Goal: Task Accomplishment & Management: Manage account settings

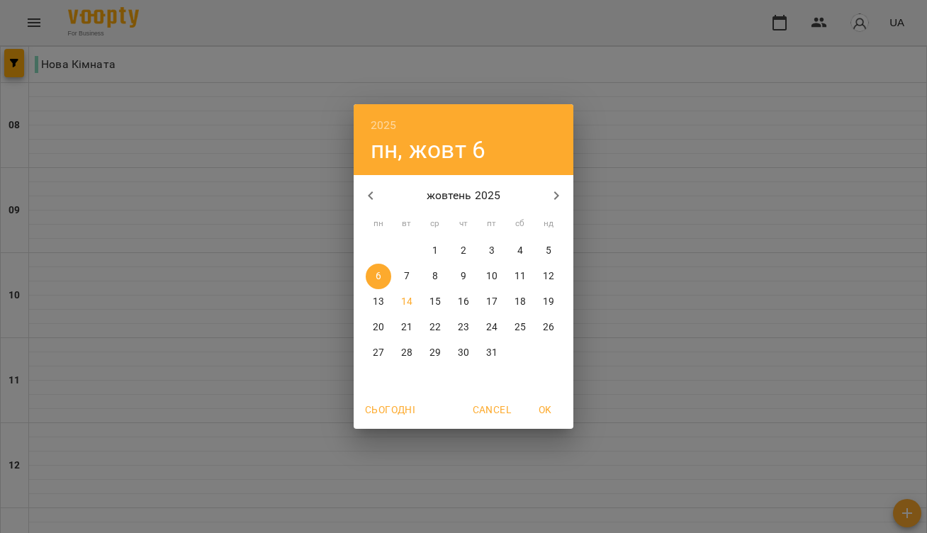
click at [372, 195] on icon "button" at bounding box center [370, 195] width 17 height 17
click at [556, 198] on icon "button" at bounding box center [556, 195] width 5 height 9
click at [378, 278] on p "6" at bounding box center [379, 276] width 6 height 14
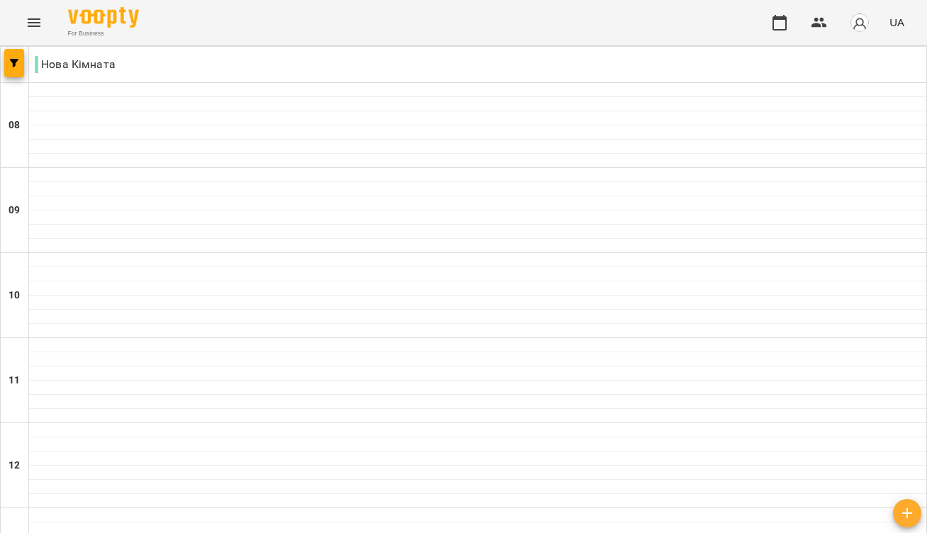
scroll to position [622, 0]
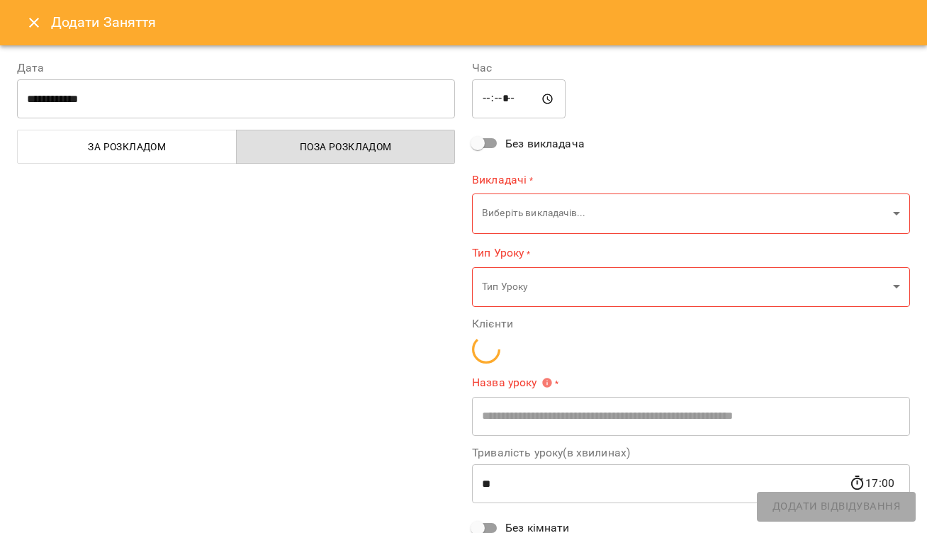
type input "**********"
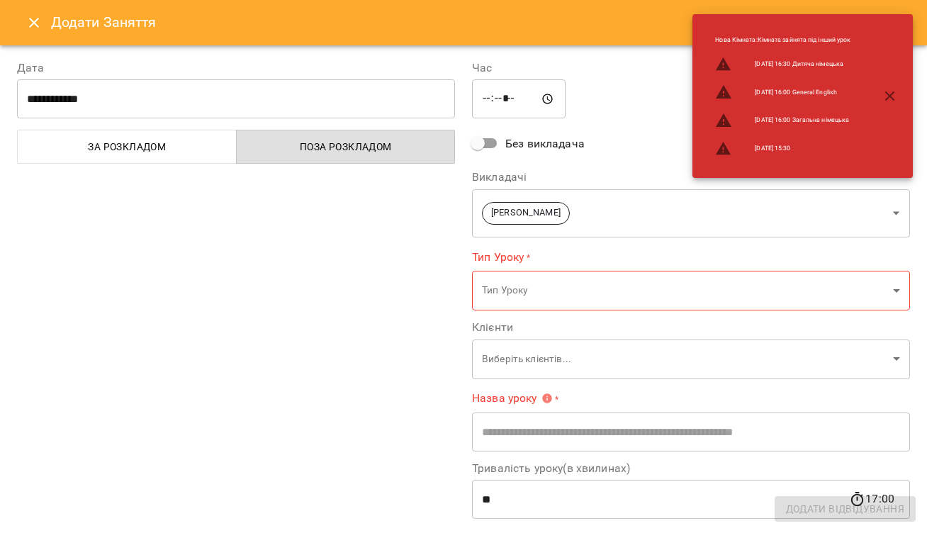
click at [178, 152] on span "За розкладом" at bounding box center [127, 146] width 202 height 17
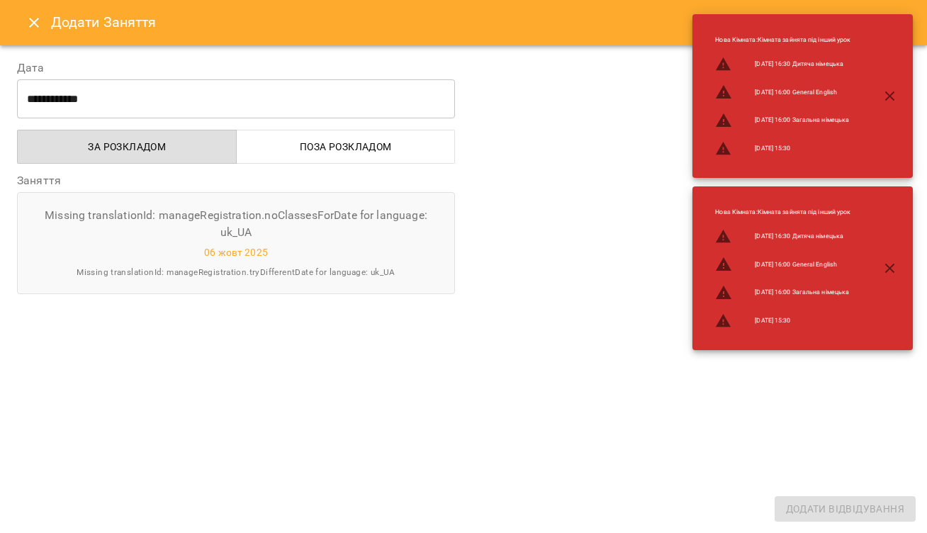
click at [307, 147] on span "Поза розкладом" at bounding box center [346, 146] width 202 height 17
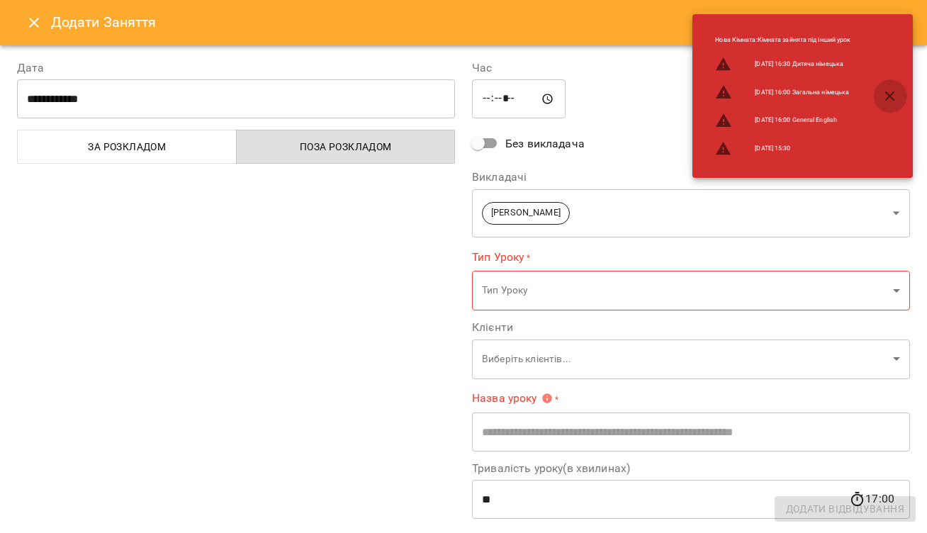
click at [896, 94] on icon "button" at bounding box center [889, 96] width 17 height 17
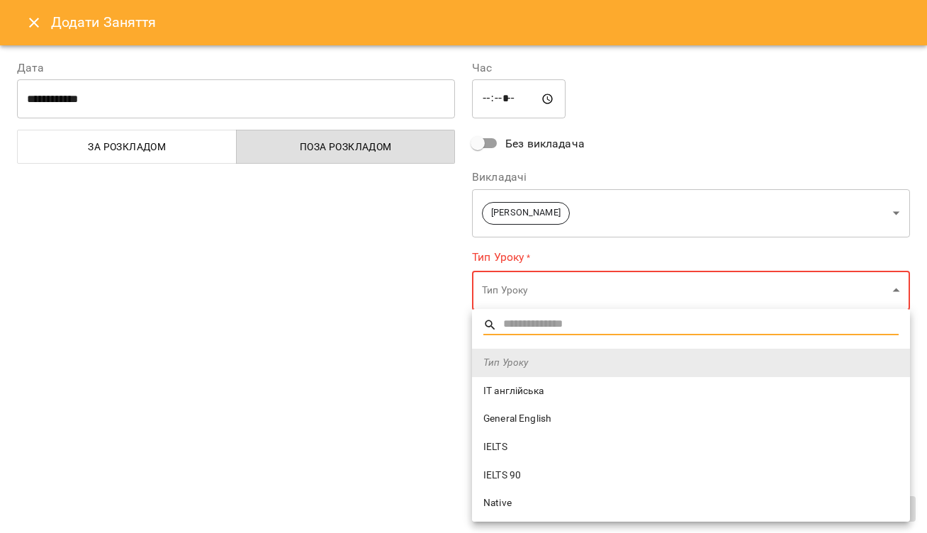
scroll to position [0, 0]
click at [498, 443] on span "IELTS" at bounding box center [690, 447] width 415 height 14
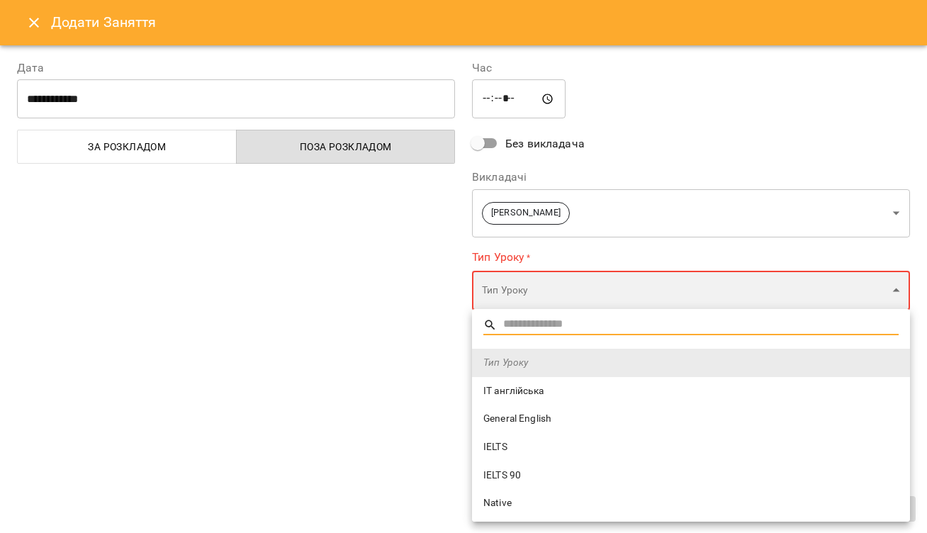
type input "*****"
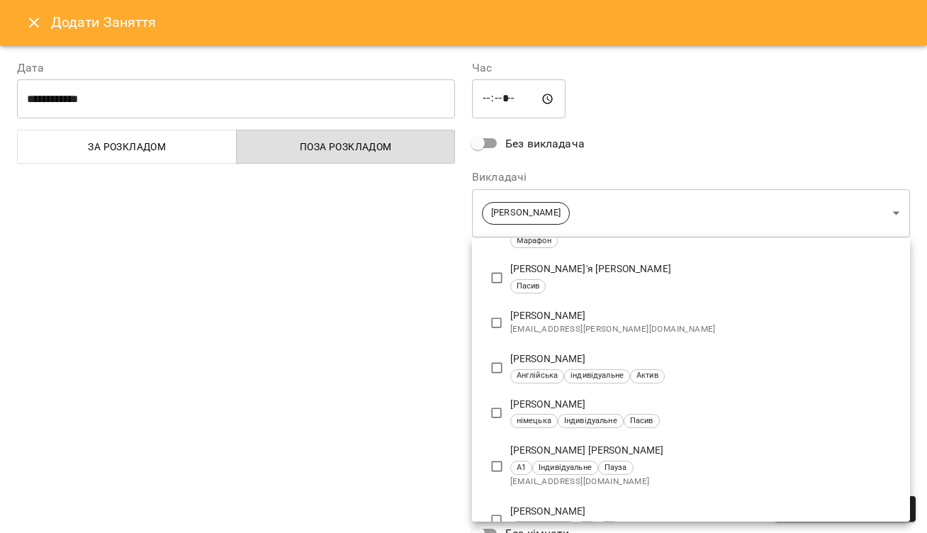
scroll to position [385, 0]
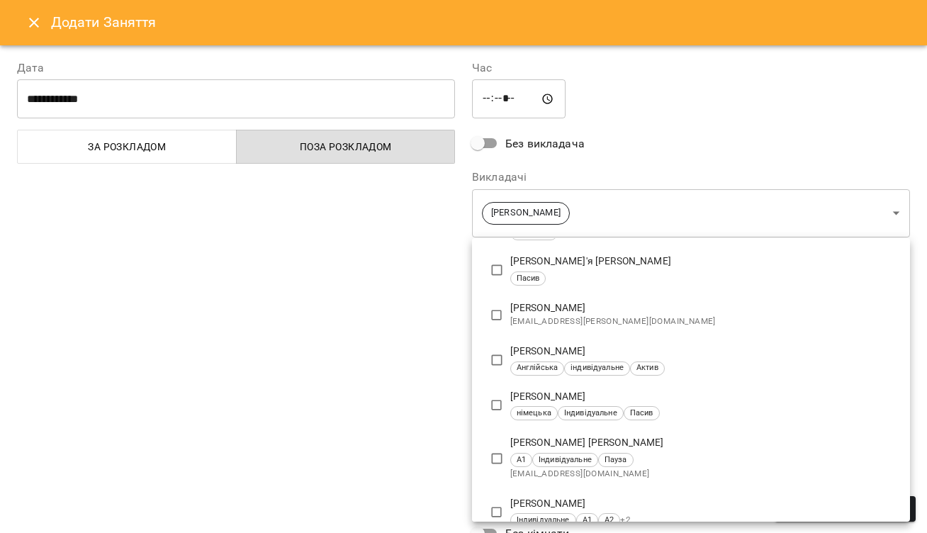
type input "**********"
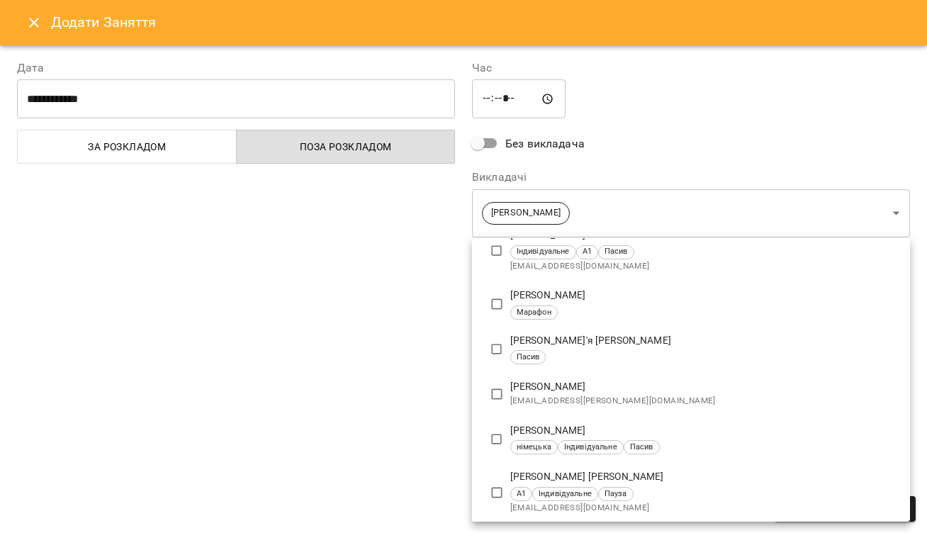
click at [441, 348] on div at bounding box center [463, 266] width 927 height 533
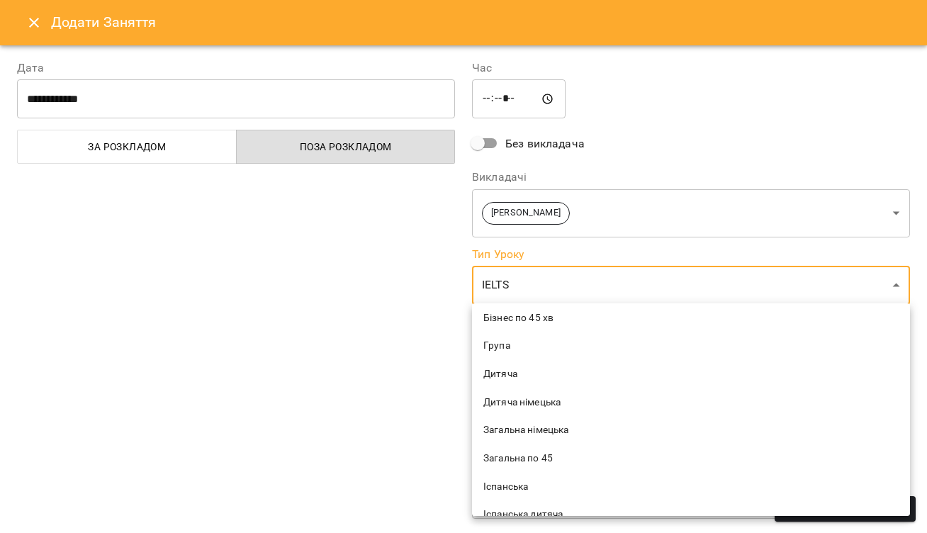
scroll to position [241, 0]
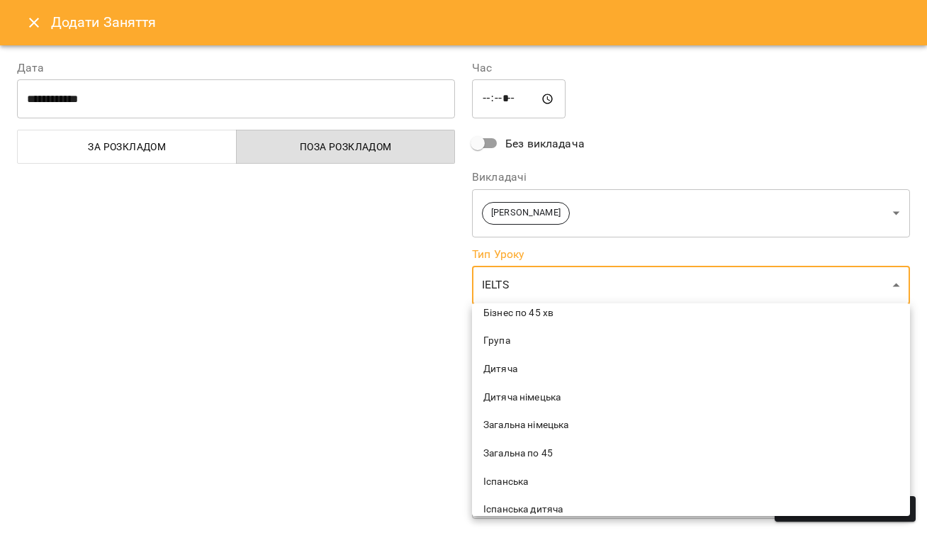
click at [421, 410] on div at bounding box center [463, 266] width 927 height 533
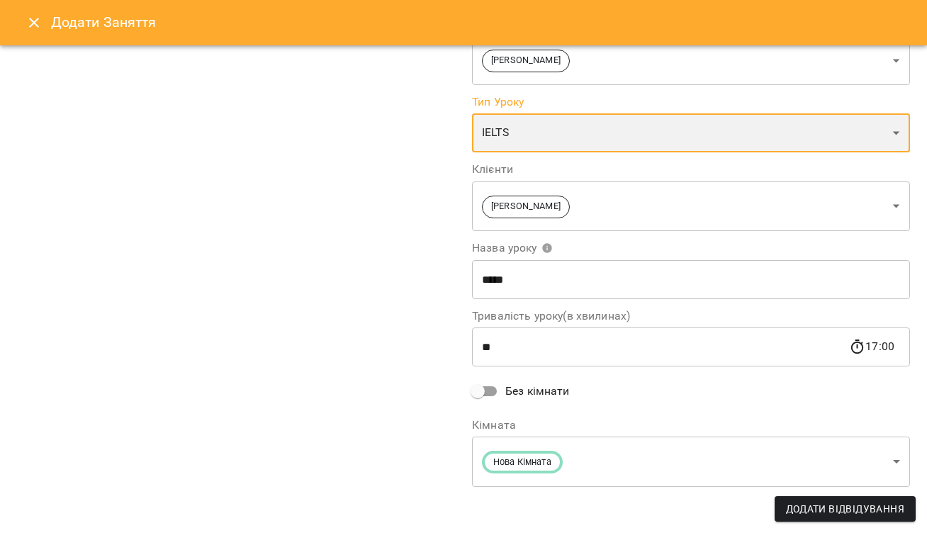
scroll to position [152, 0]
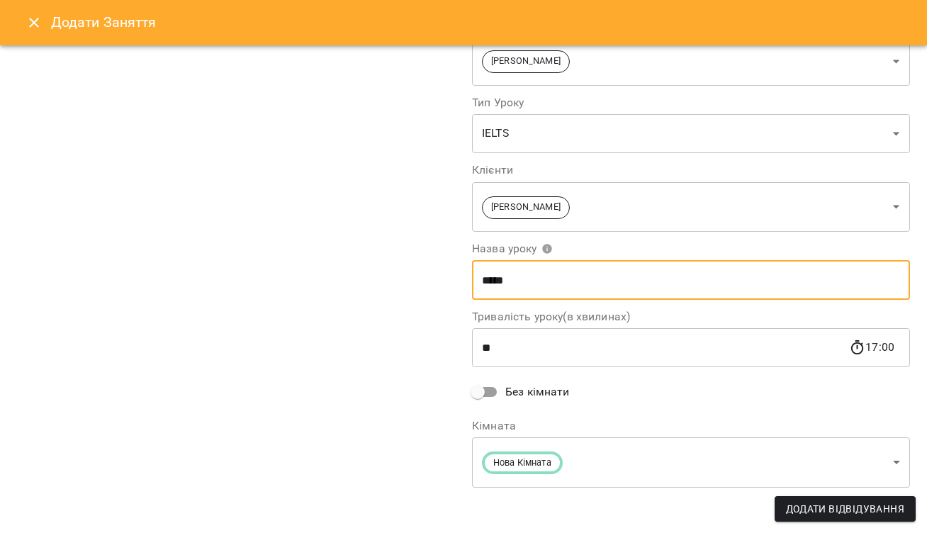
drag, startPoint x: 582, startPoint y: 274, endPoint x: 473, endPoint y: 274, distance: 109.8
click at [472, 274] on input "*****" at bounding box center [691, 280] width 438 height 40
type input "***"
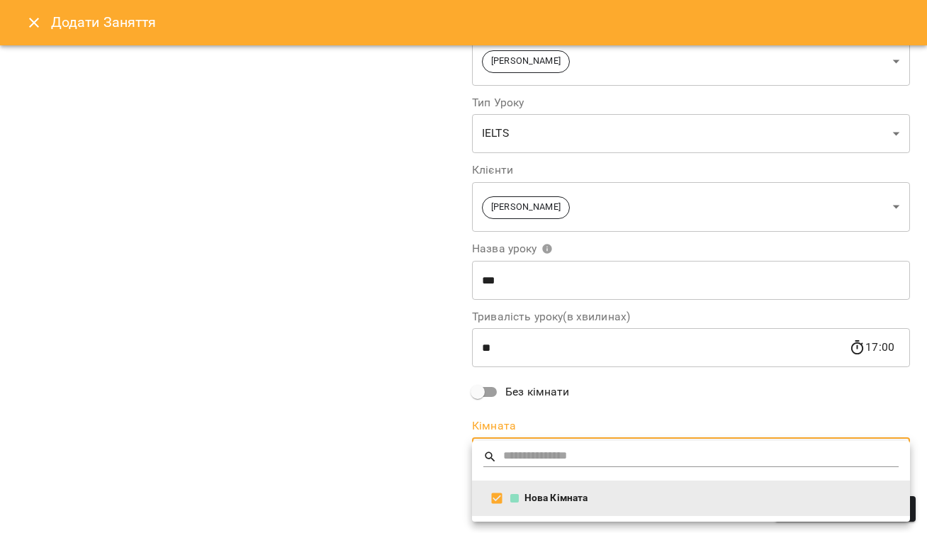
click at [665, 403] on div at bounding box center [463, 266] width 927 height 533
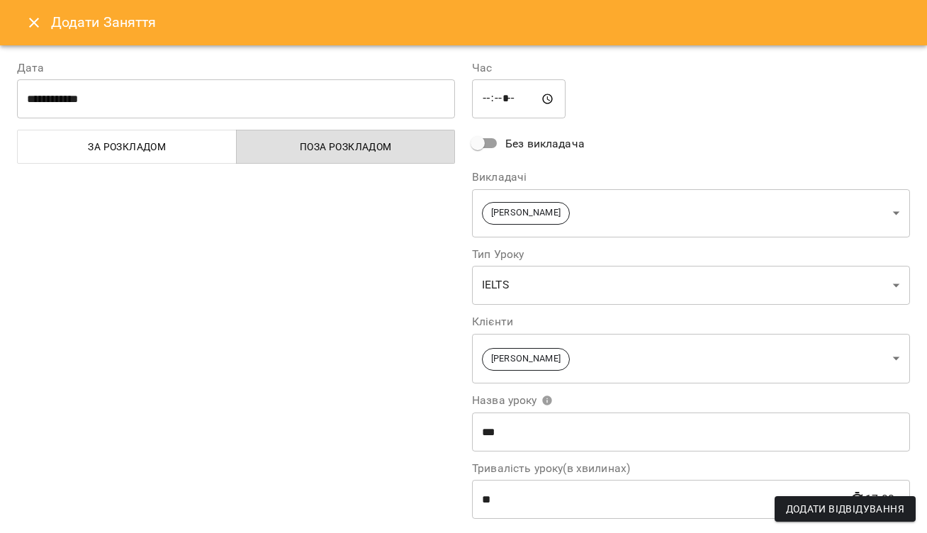
scroll to position [0, 0]
click at [35, 22] on icon "Close" at bounding box center [34, 23] width 10 height 10
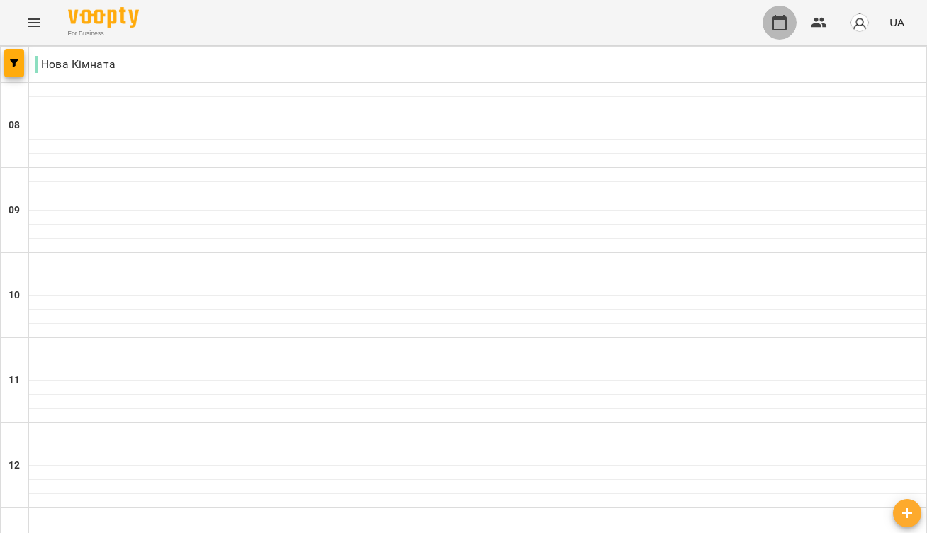
click at [782, 24] on icon "button" at bounding box center [779, 22] width 17 height 17
click at [818, 16] on icon "button" at bounding box center [819, 22] width 17 height 17
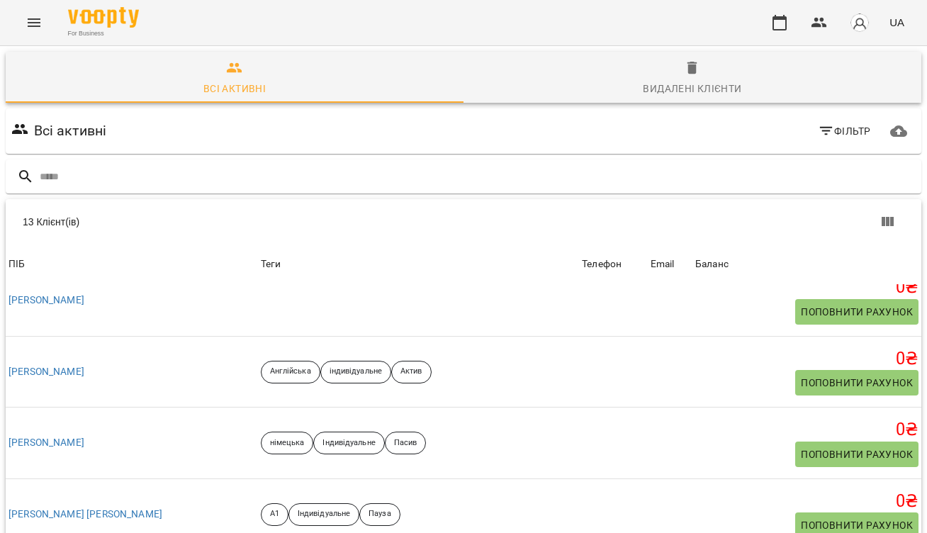
scroll to position [525, 0]
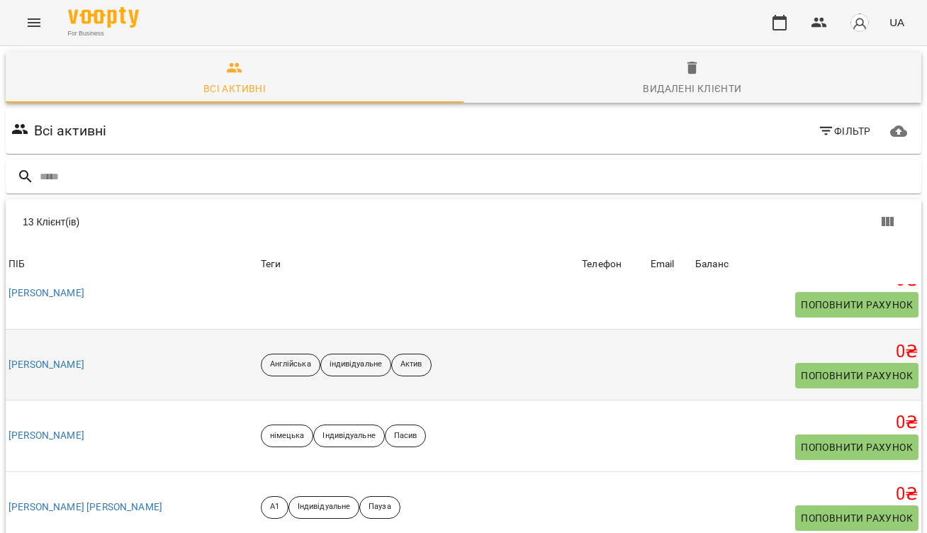
click at [677, 350] on td at bounding box center [670, 365] width 45 height 72
click at [38, 361] on link "[PERSON_NAME]" at bounding box center [47, 365] width 76 height 14
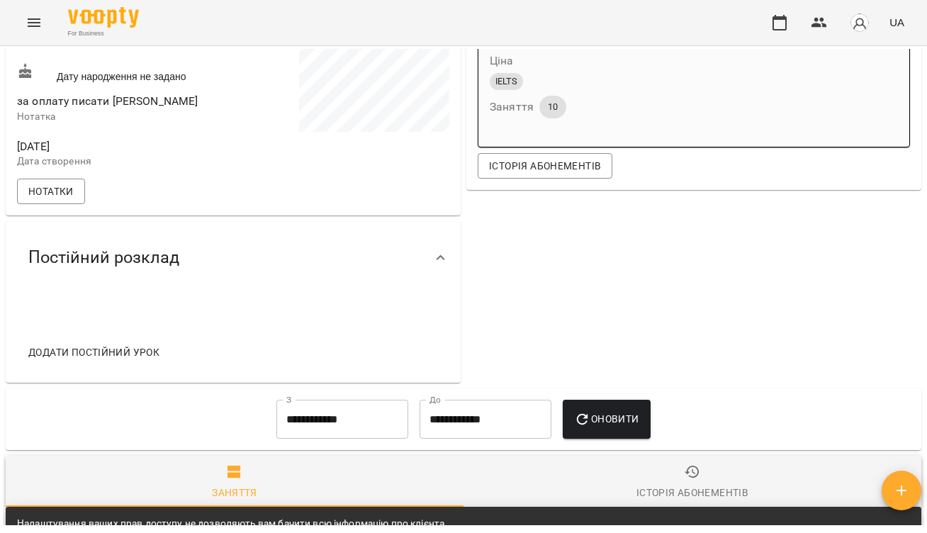
scroll to position [334, 0]
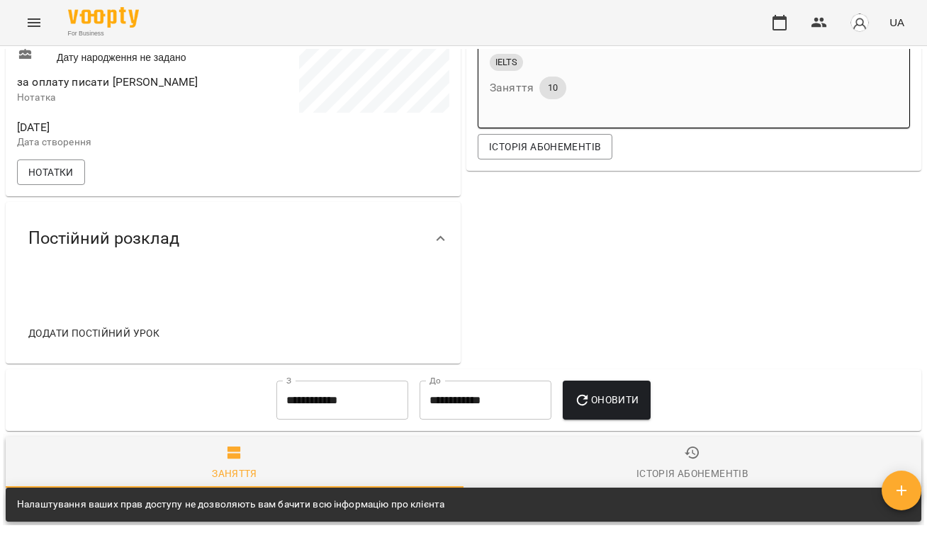
click at [207, 285] on div "Додати постійний урок" at bounding box center [233, 319] width 455 height 88
click at [436, 244] on icon at bounding box center [440, 238] width 17 height 17
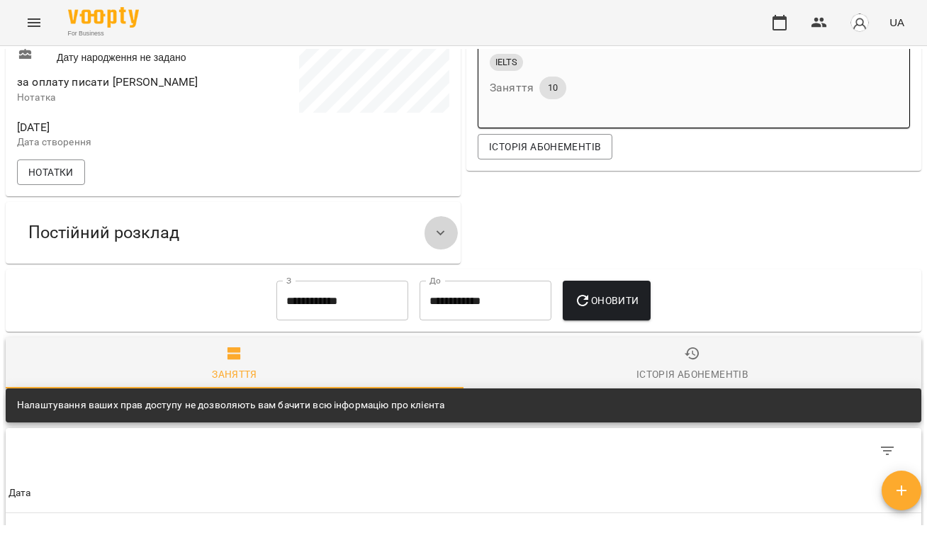
click at [440, 231] on icon at bounding box center [440, 233] width 17 height 17
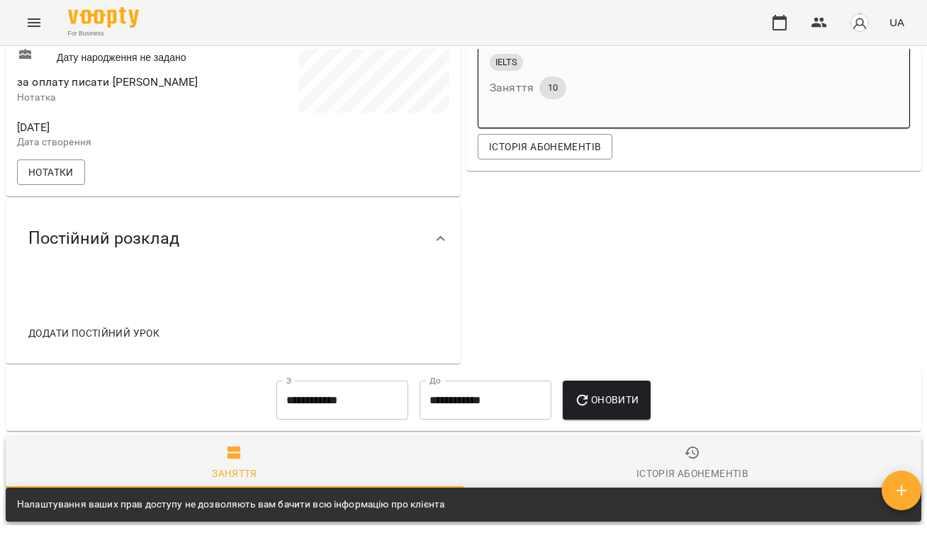
click at [121, 335] on span "Додати постійний урок" at bounding box center [93, 333] width 131 height 17
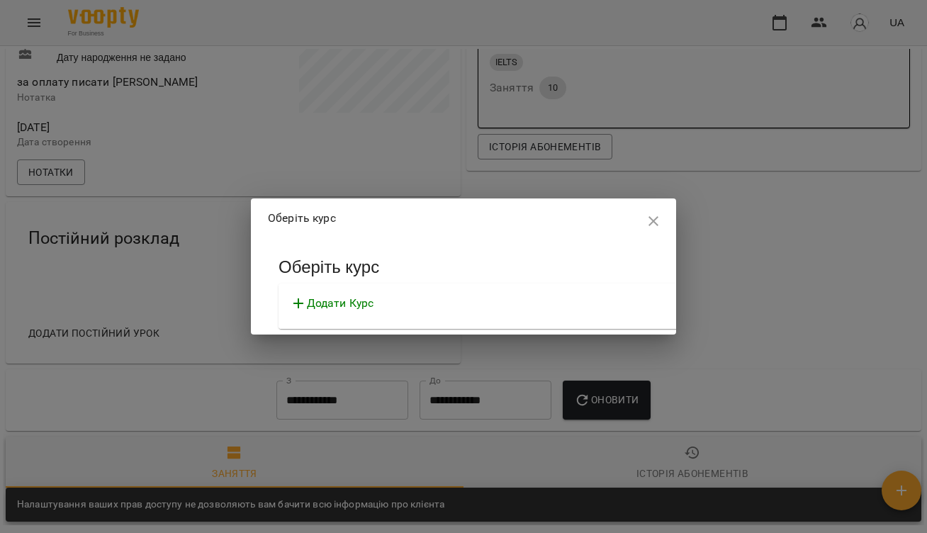
click at [374, 301] on p "Додати Курс" at bounding box center [340, 303] width 67 height 17
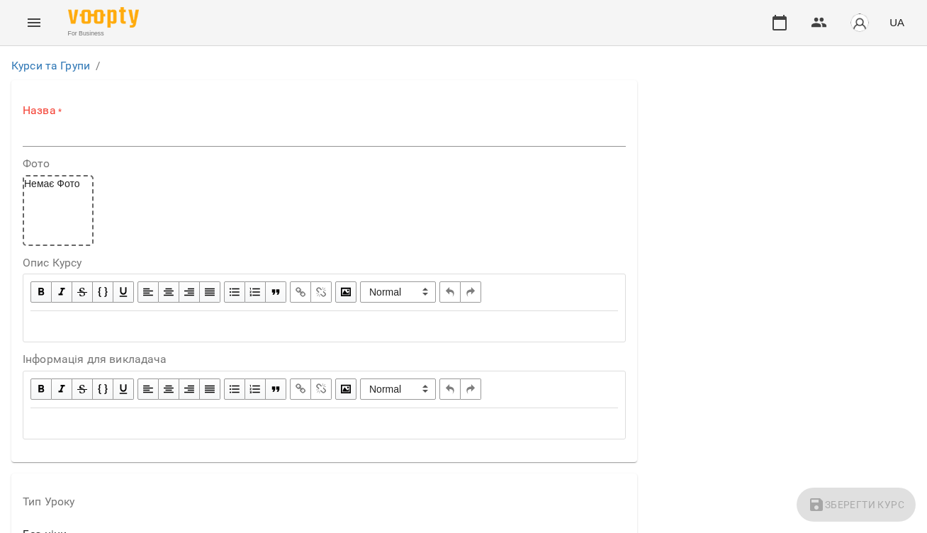
scroll to position [417, 0]
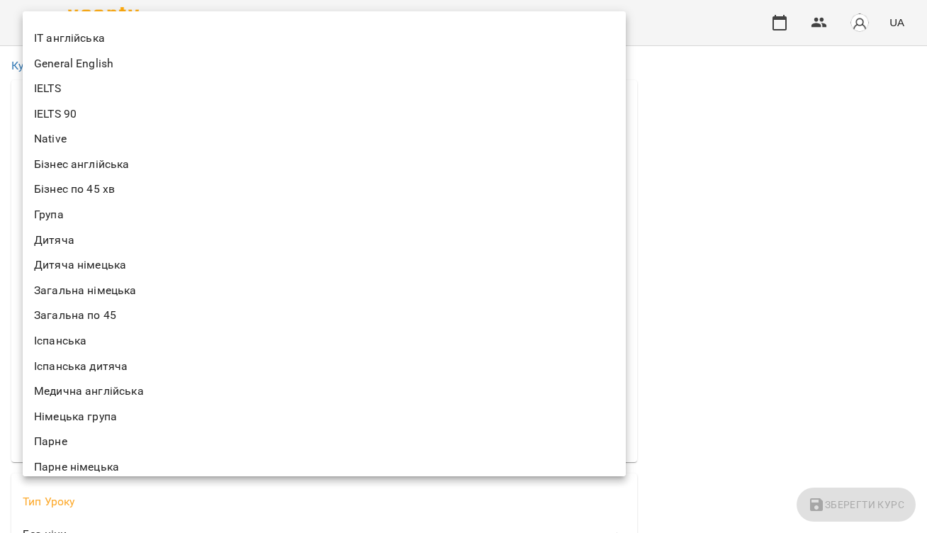
scroll to position [51, 0]
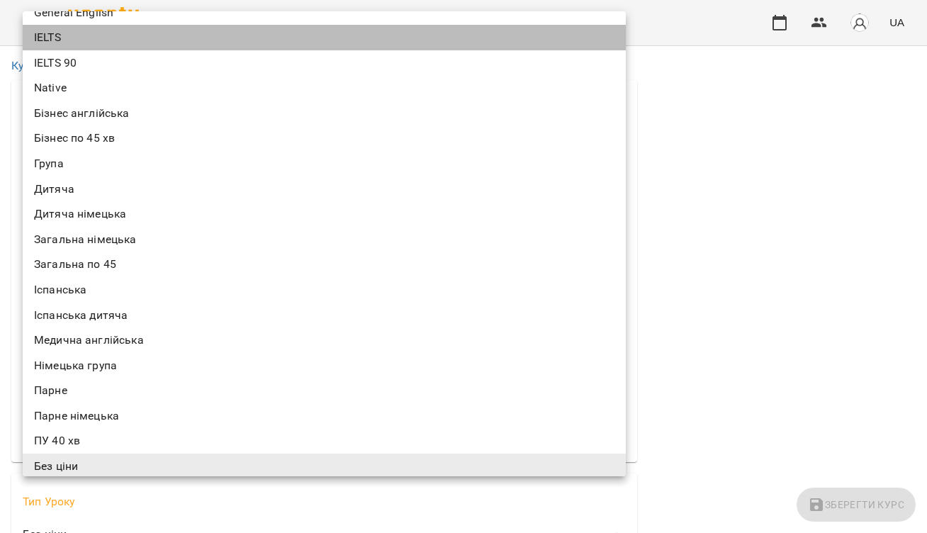
click at [110, 38] on li "IELTS" at bounding box center [324, 38] width 603 height 26
type input "*****"
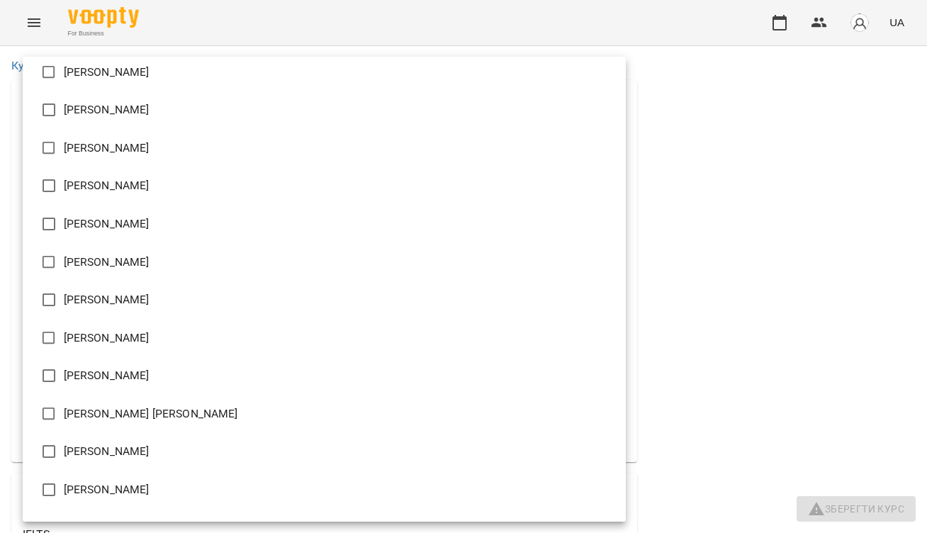
scroll to position [458, 0]
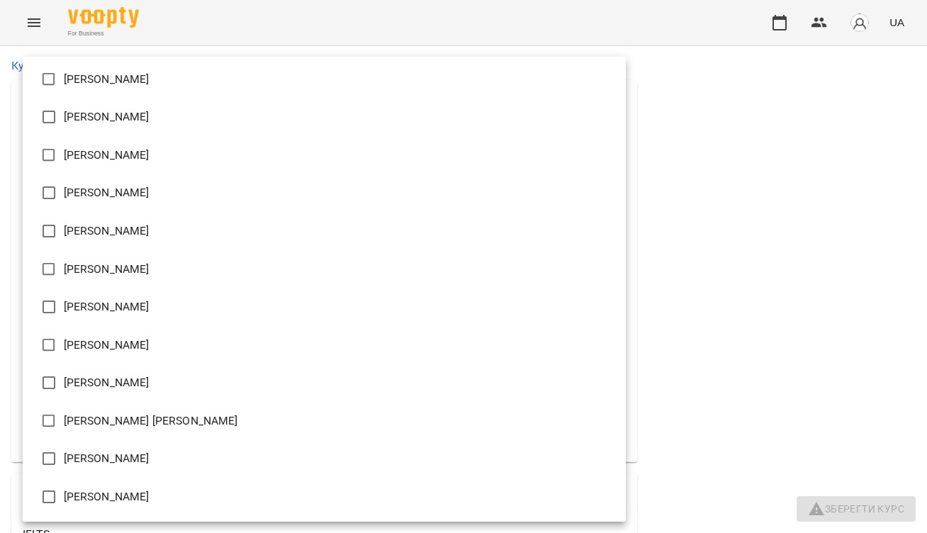
click at [167, 155] on li "[PERSON_NAME]" at bounding box center [324, 155] width 603 height 38
type input "**********"
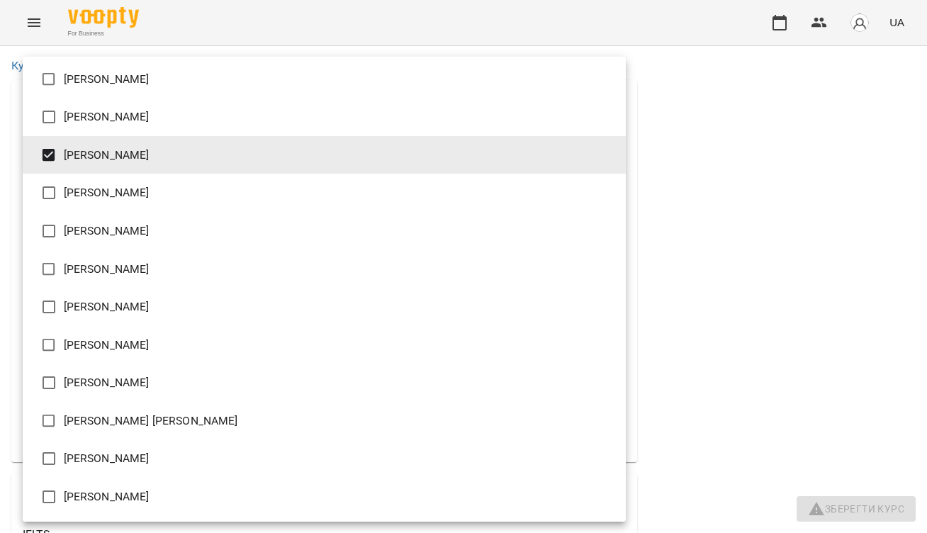
click at [708, 178] on div at bounding box center [463, 266] width 927 height 533
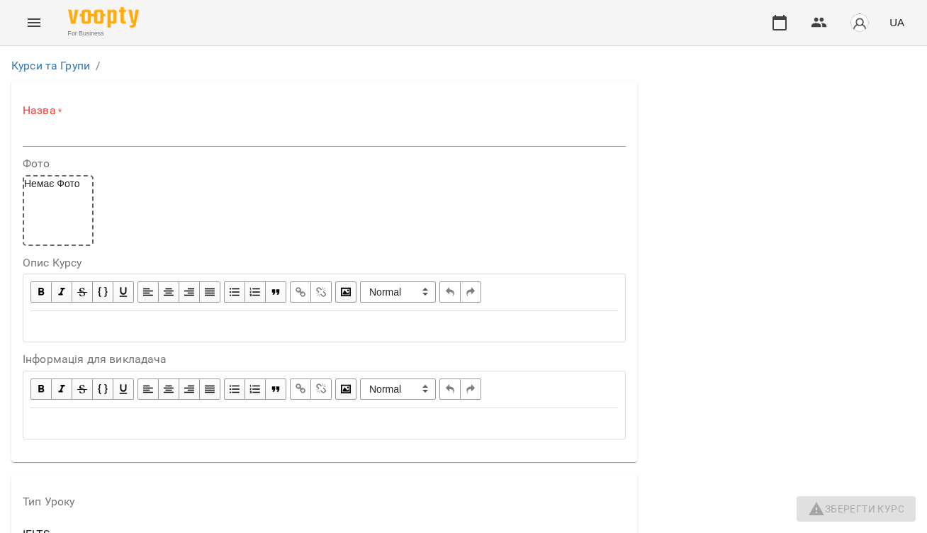
scroll to position [607, 0]
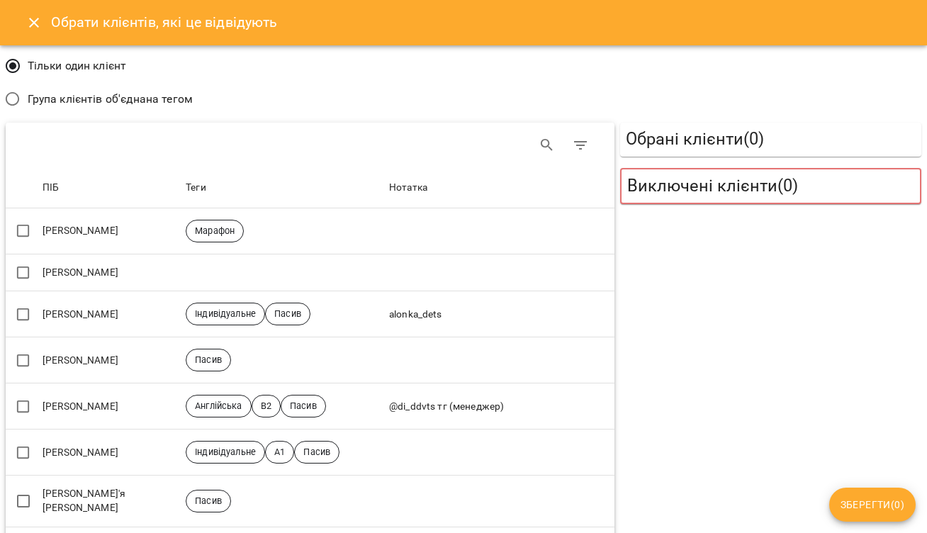
click at [660, 139] on h5 "Обрані клієнти ( 0 )" at bounding box center [771, 139] width 290 height 22
click at [643, 142] on h5 "Обрані клієнти ( 0 )" at bounding box center [771, 139] width 290 height 22
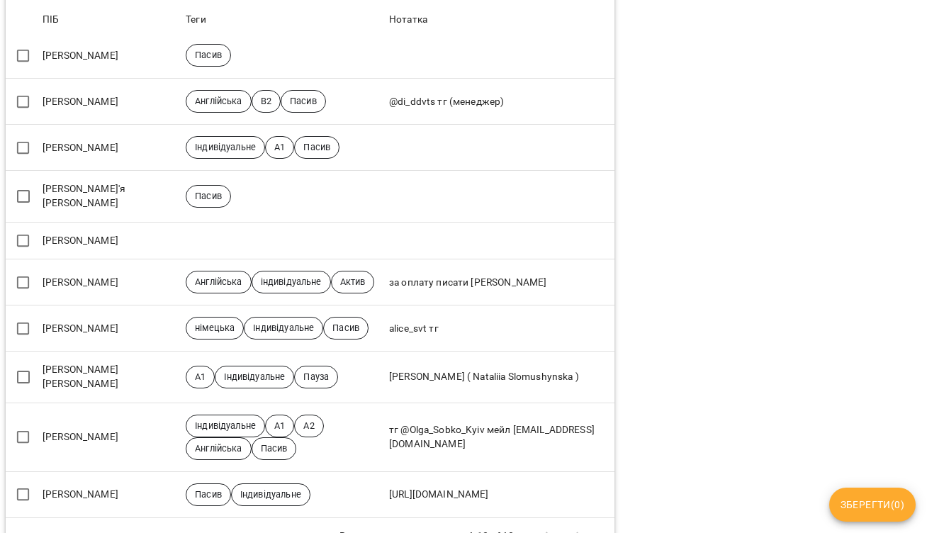
scroll to position [306, 0]
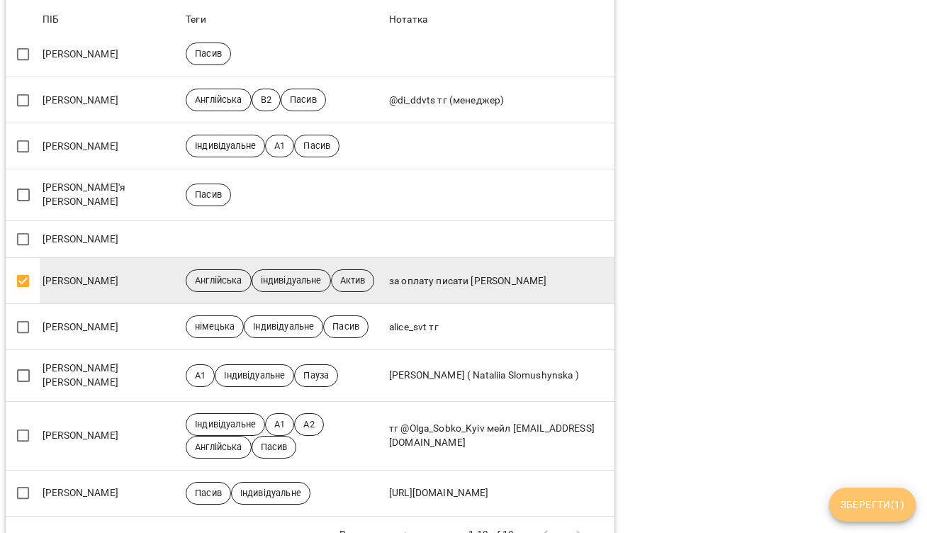
click at [862, 504] on span "Зберегти ( 1 )" at bounding box center [872, 504] width 64 height 17
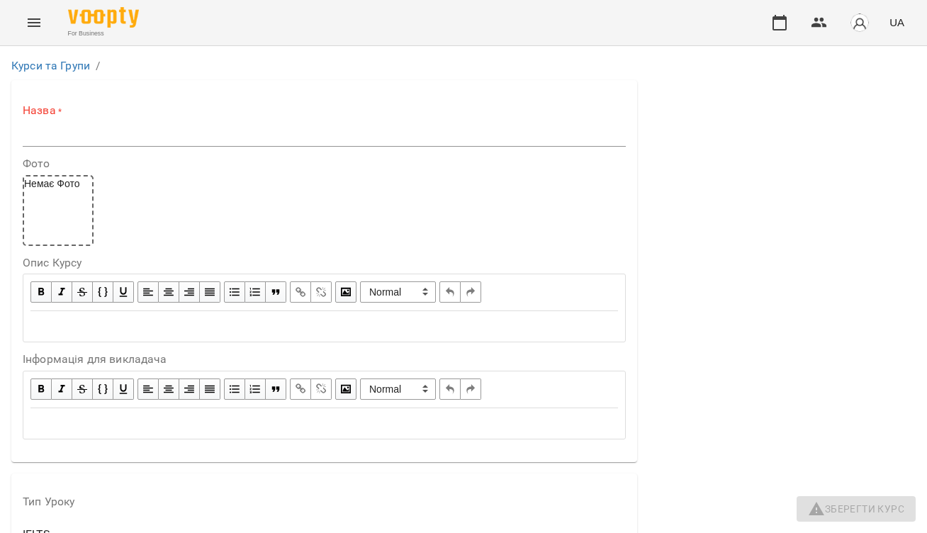
scroll to position [0, 0]
click at [103, 134] on input "text" at bounding box center [324, 135] width 603 height 23
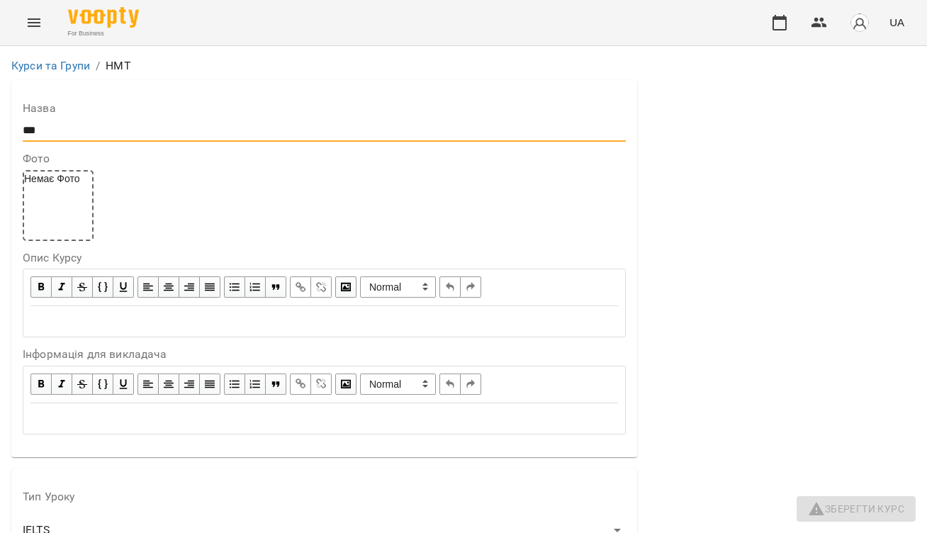
scroll to position [1081, 0]
type input "***"
click at [81, 18] on img at bounding box center [103, 17] width 71 height 21
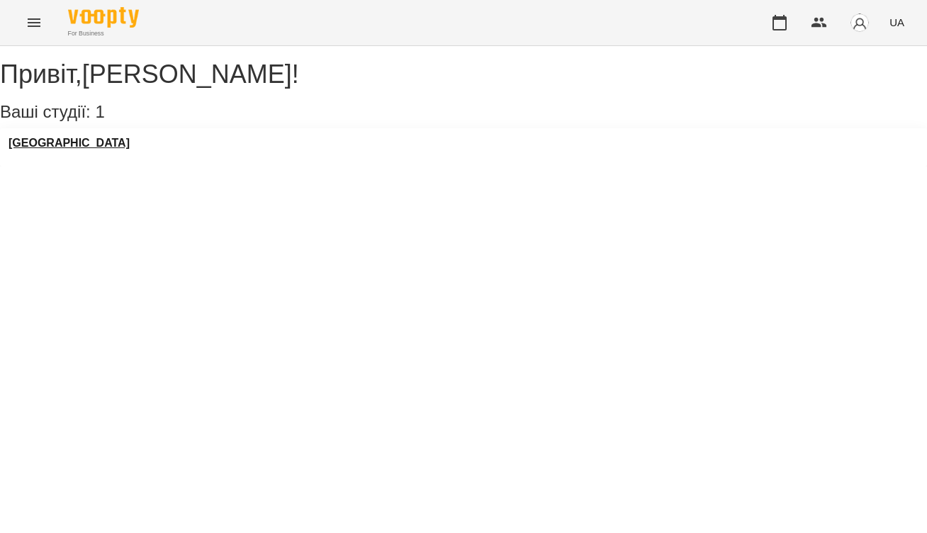
click at [118, 150] on h3 "LangLover School" at bounding box center [69, 143] width 121 height 13
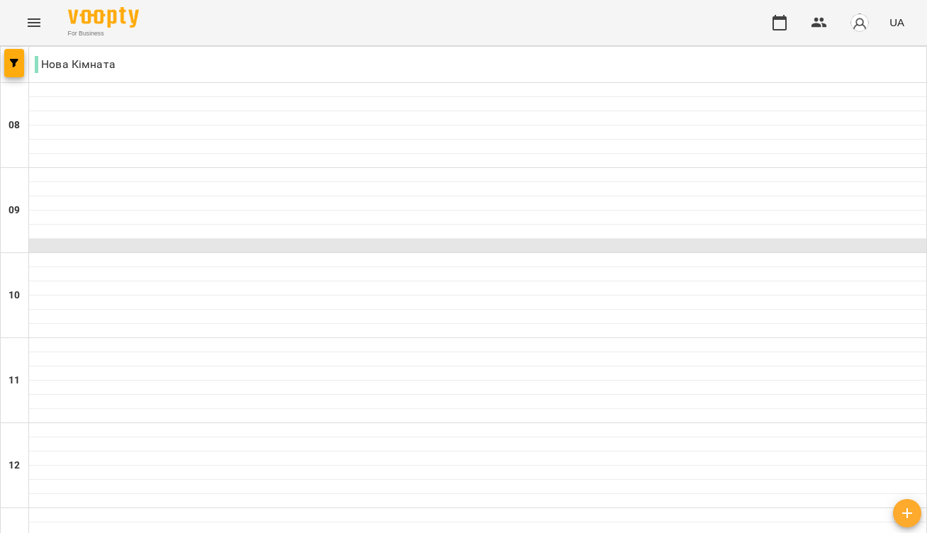
scroll to position [553, 0]
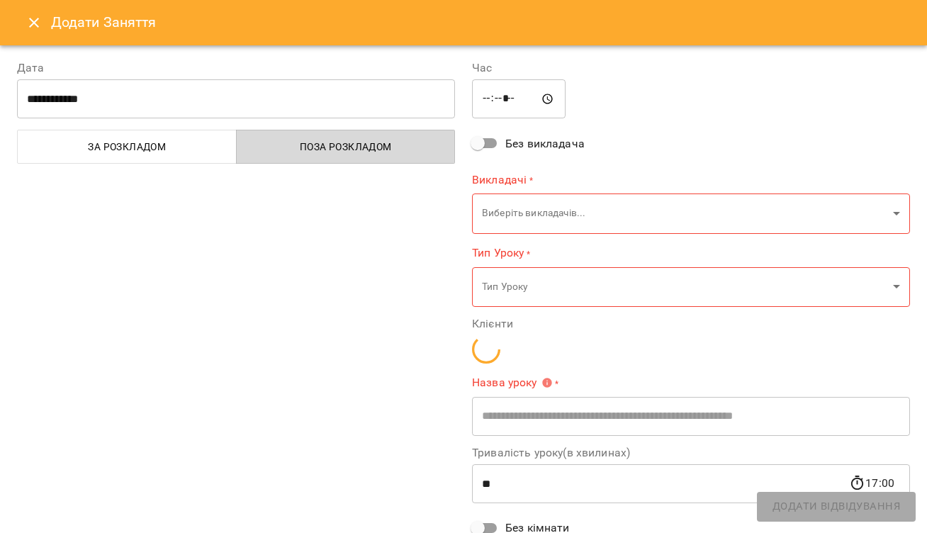
type input "**********"
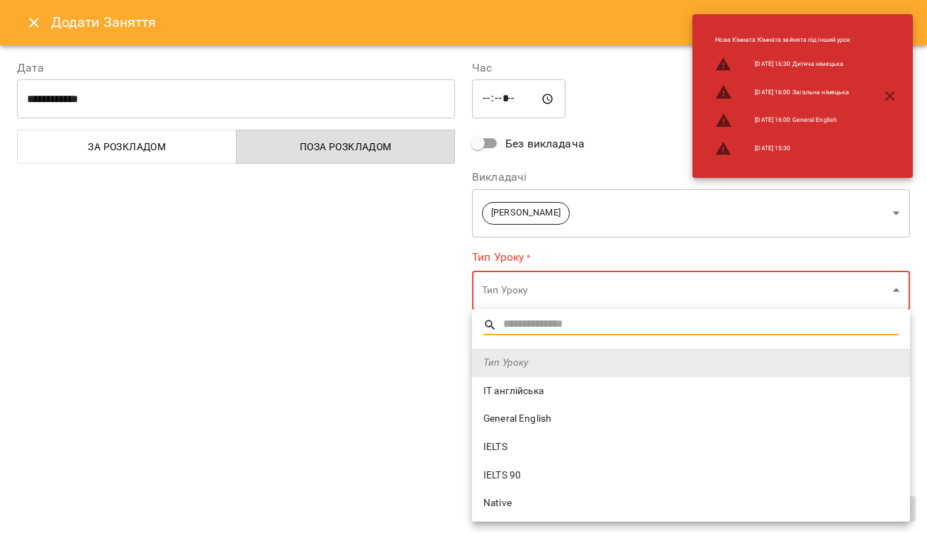
click at [509, 453] on li "IELTS" at bounding box center [691, 447] width 438 height 28
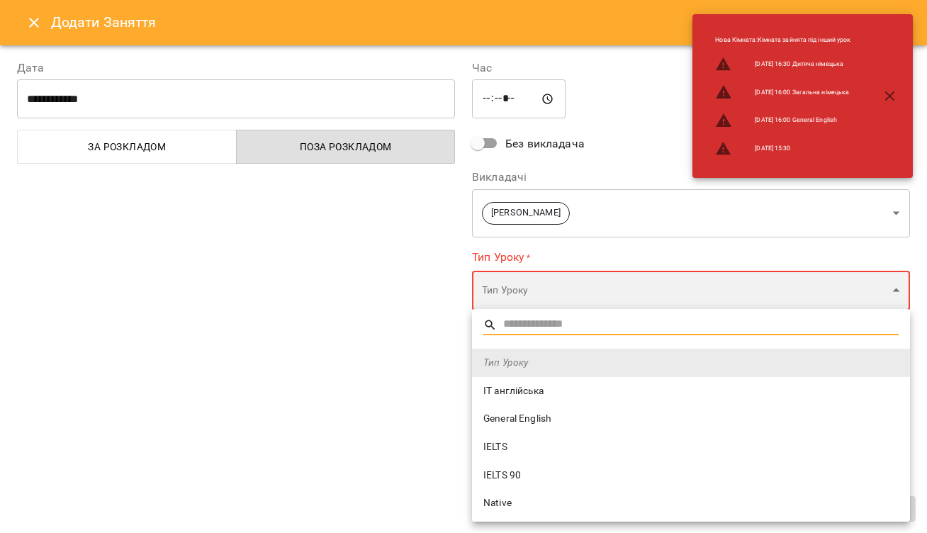
type input "*****"
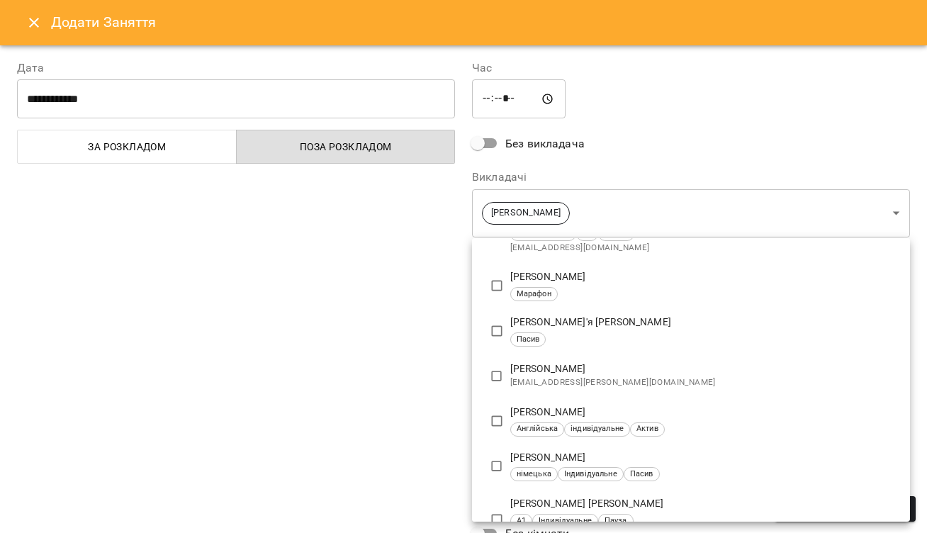
scroll to position [364, 0]
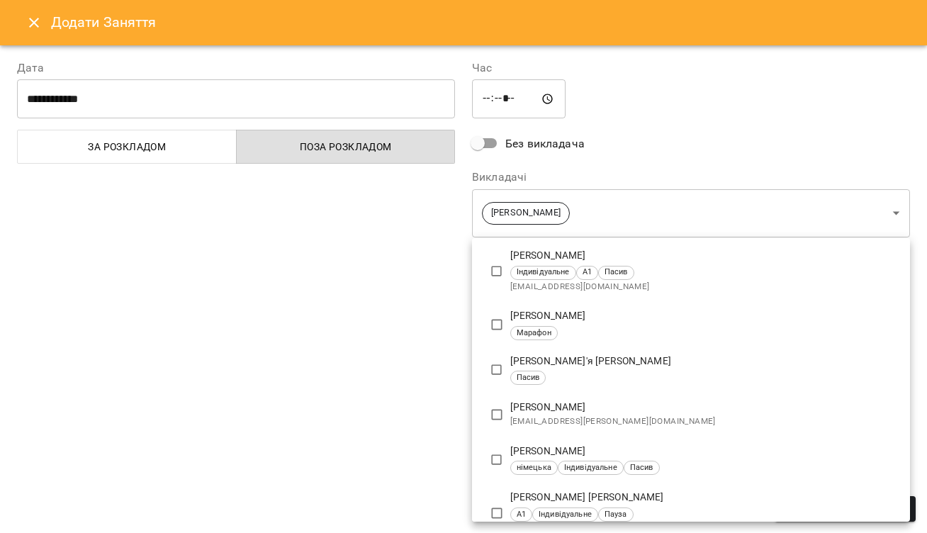
type input "**********"
click at [381, 348] on div at bounding box center [463, 266] width 927 height 533
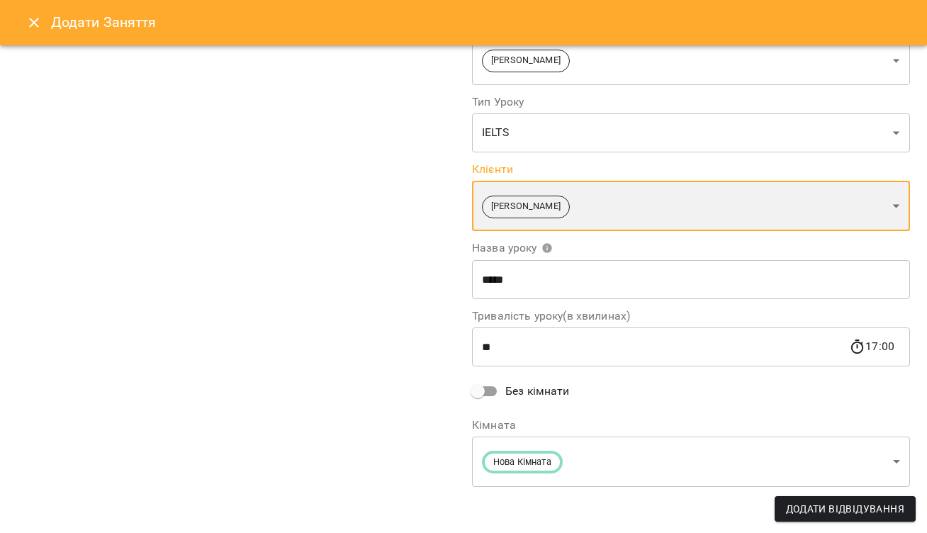
scroll to position [152, 0]
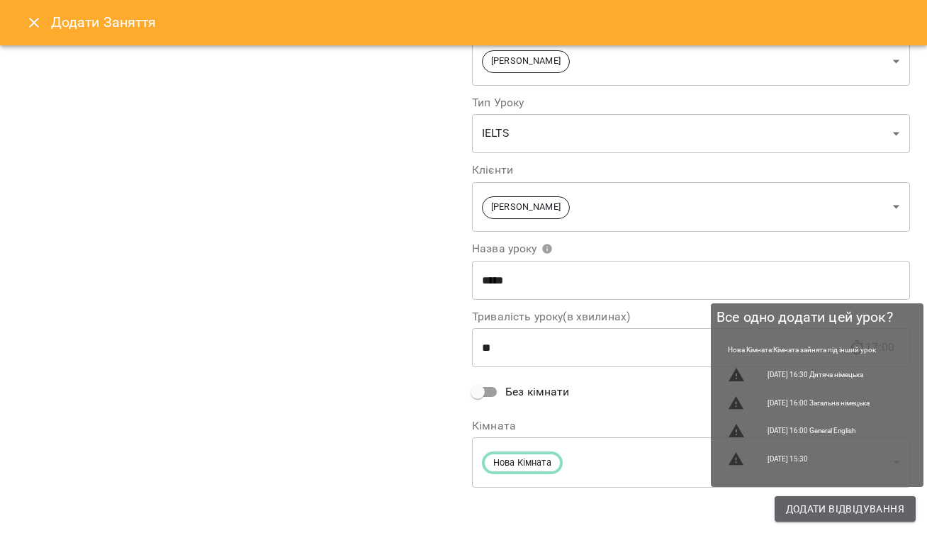
click at [842, 509] on span "Додати Відвідування" at bounding box center [845, 508] width 118 height 17
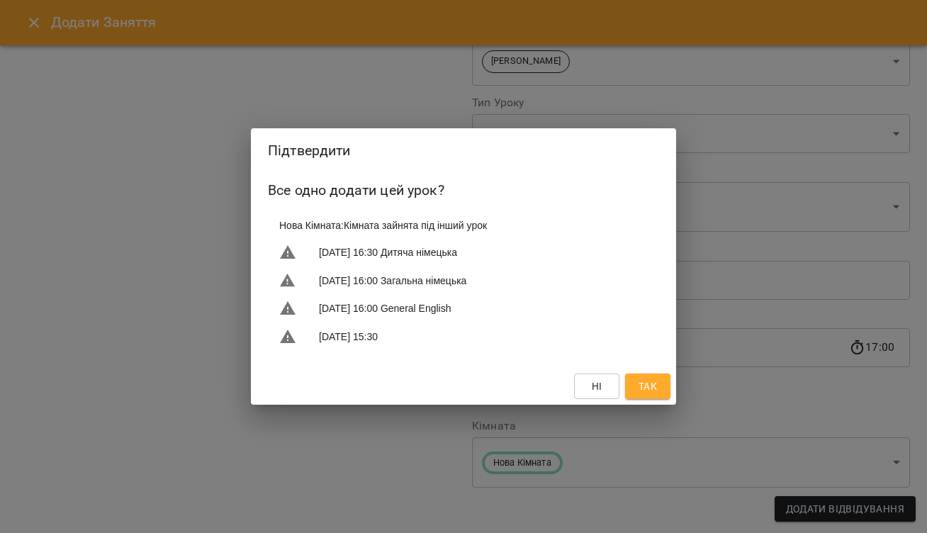
click at [645, 385] on span "Так" at bounding box center [647, 386] width 18 height 17
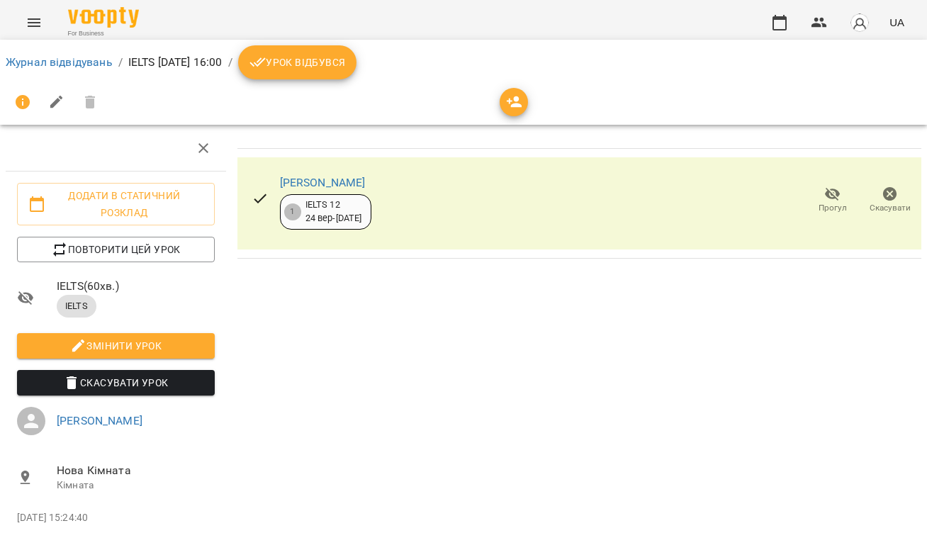
click at [340, 63] on span "Урок відбувся" at bounding box center [297, 62] width 96 height 17
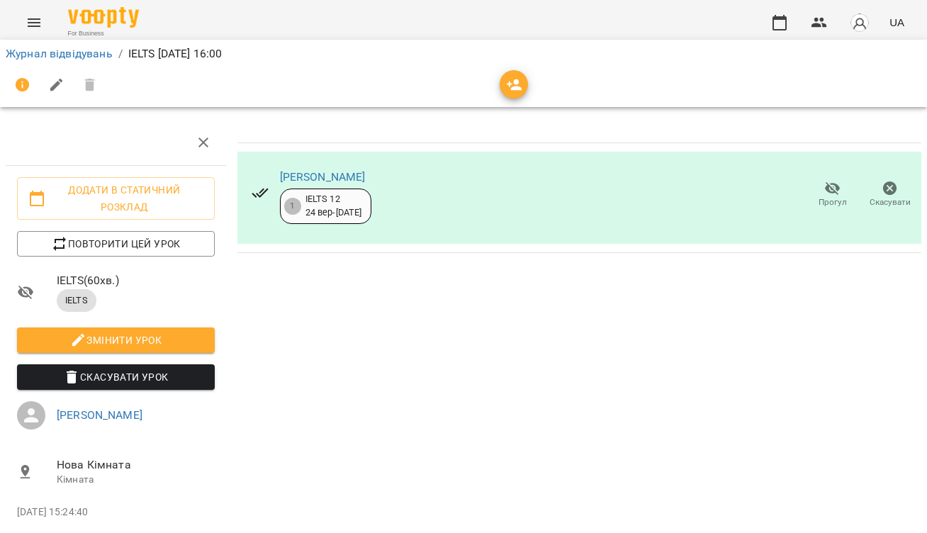
scroll to position [52, 0]
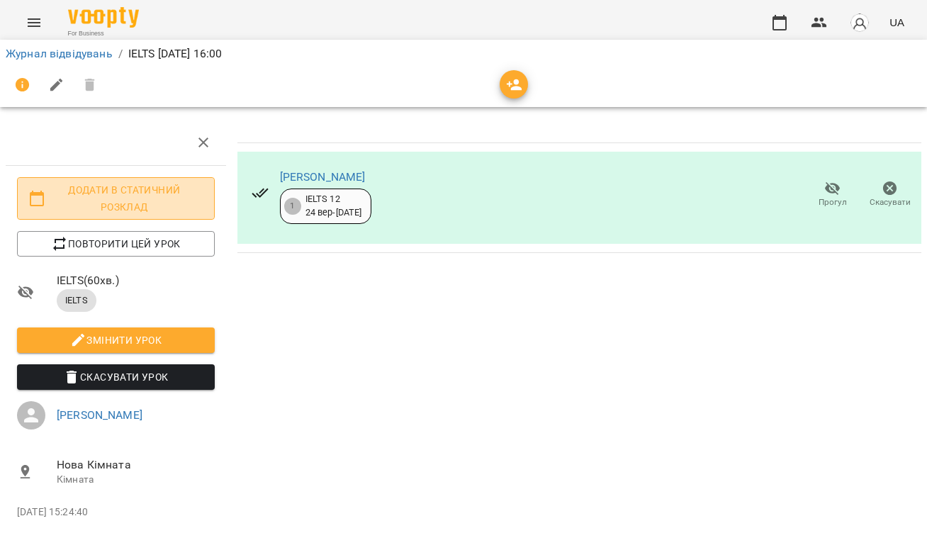
click at [145, 181] on span "Додати в статичний розклад" at bounding box center [115, 198] width 175 height 34
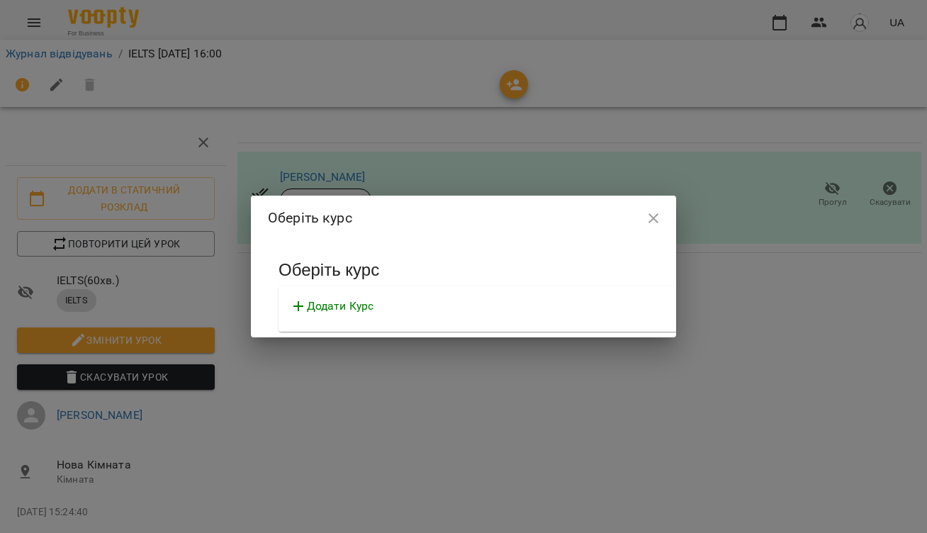
click at [645, 225] on icon "button" at bounding box center [653, 218] width 17 height 17
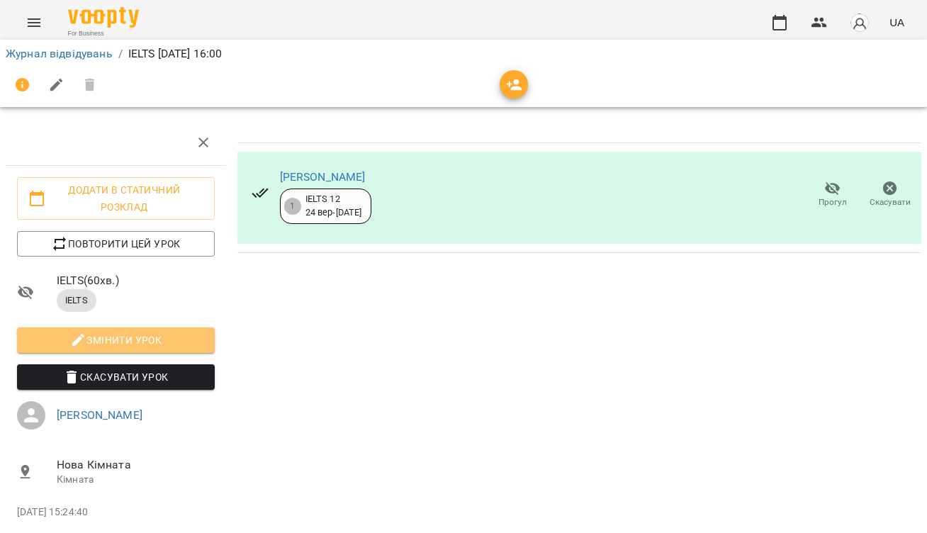
click at [151, 332] on span "Змінити урок" at bounding box center [115, 340] width 175 height 17
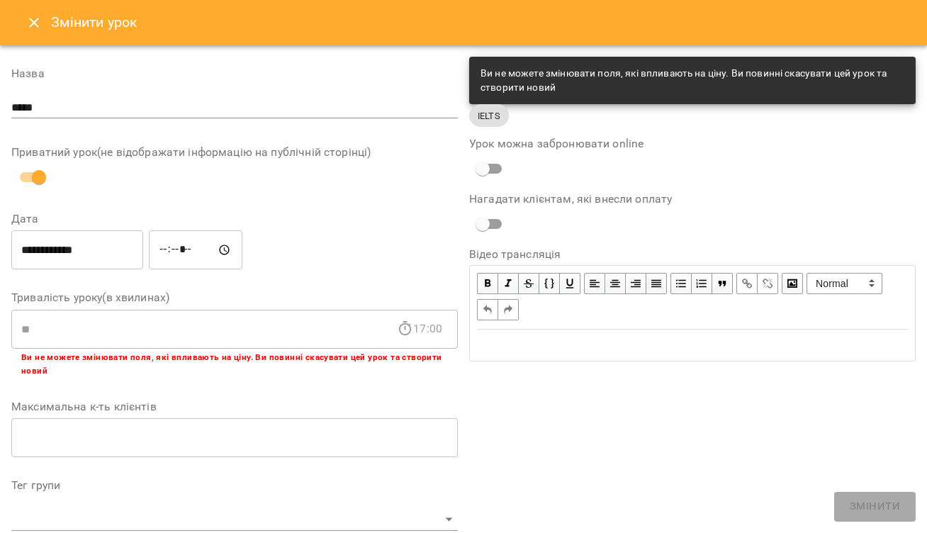
scroll to position [0, 0]
click at [28, 22] on icon "Close" at bounding box center [34, 22] width 17 height 17
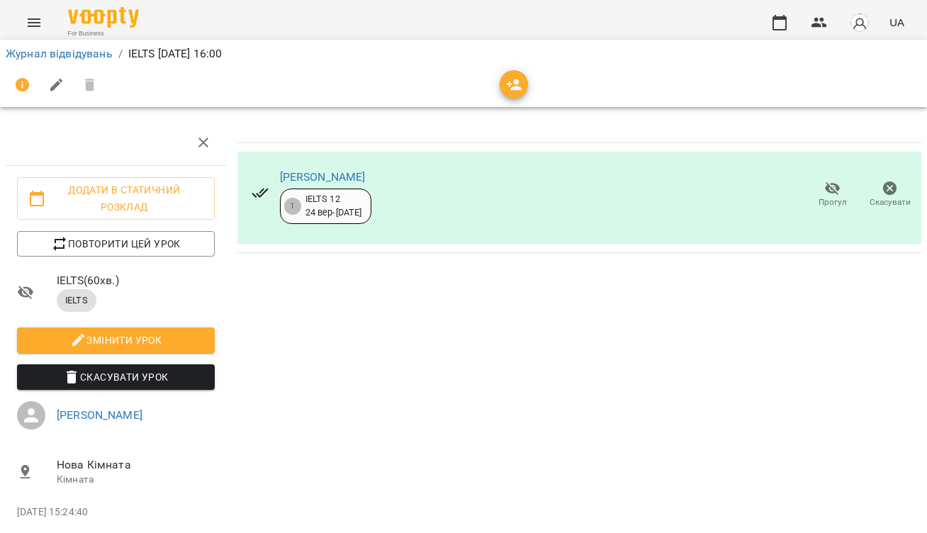
scroll to position [52, 0]
click at [131, 235] on span "Повторити цей урок" at bounding box center [115, 243] width 175 height 17
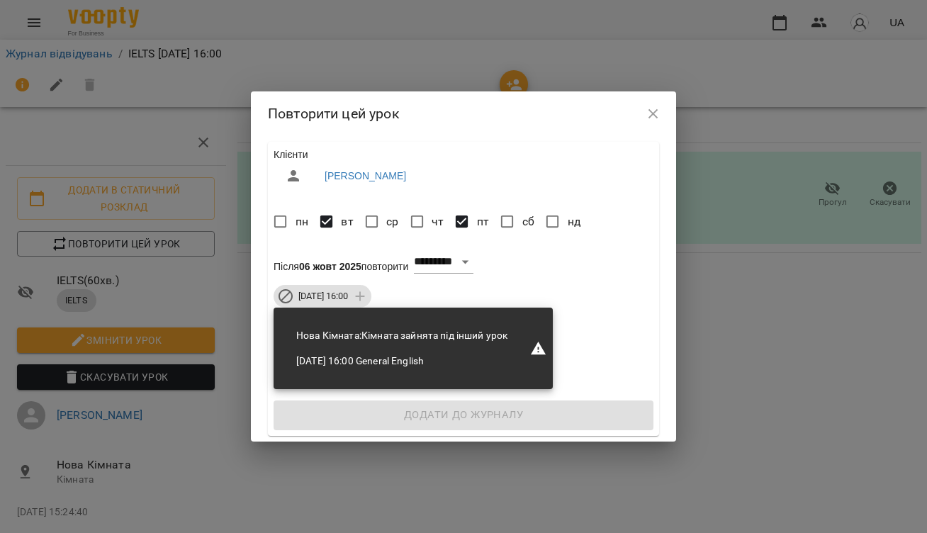
click at [658, 113] on icon "button" at bounding box center [653, 114] width 17 height 17
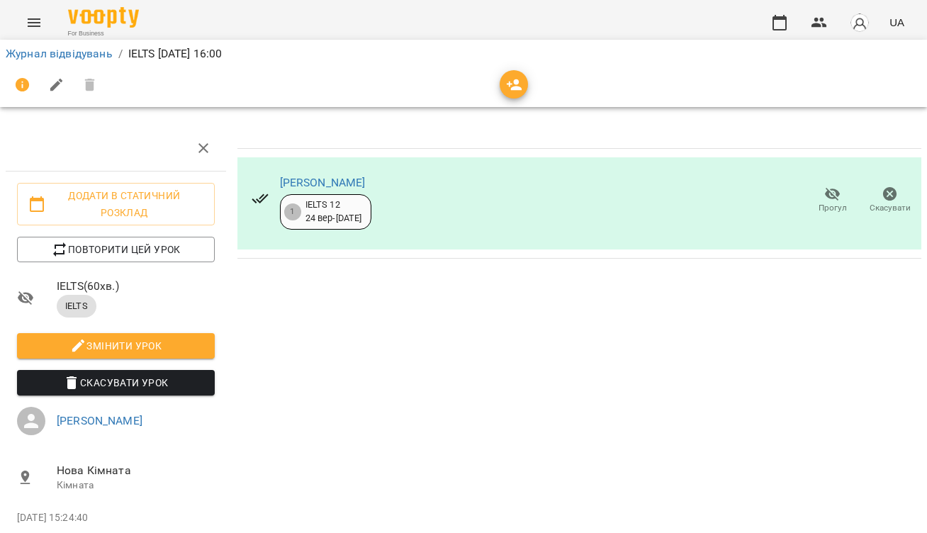
scroll to position [0, 0]
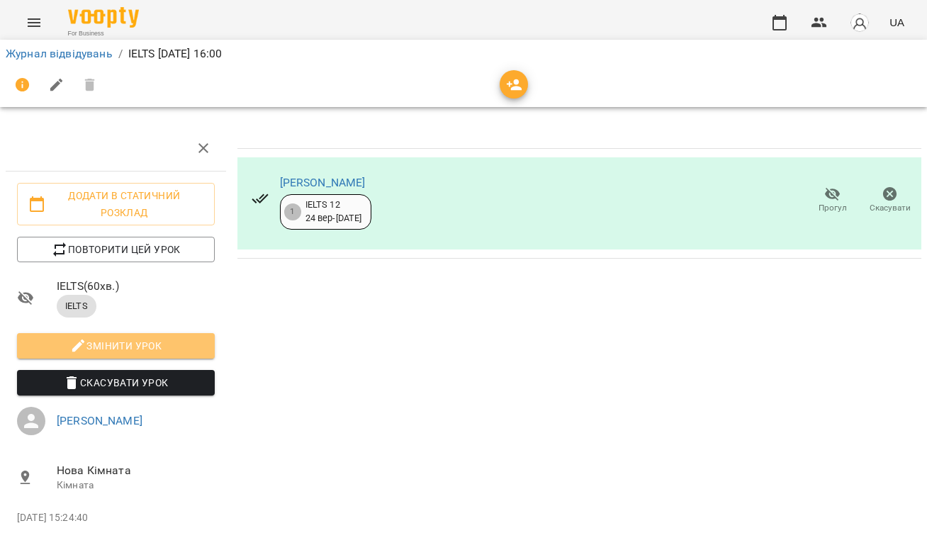
click at [108, 346] on span "Змінити урок" at bounding box center [115, 345] width 175 height 17
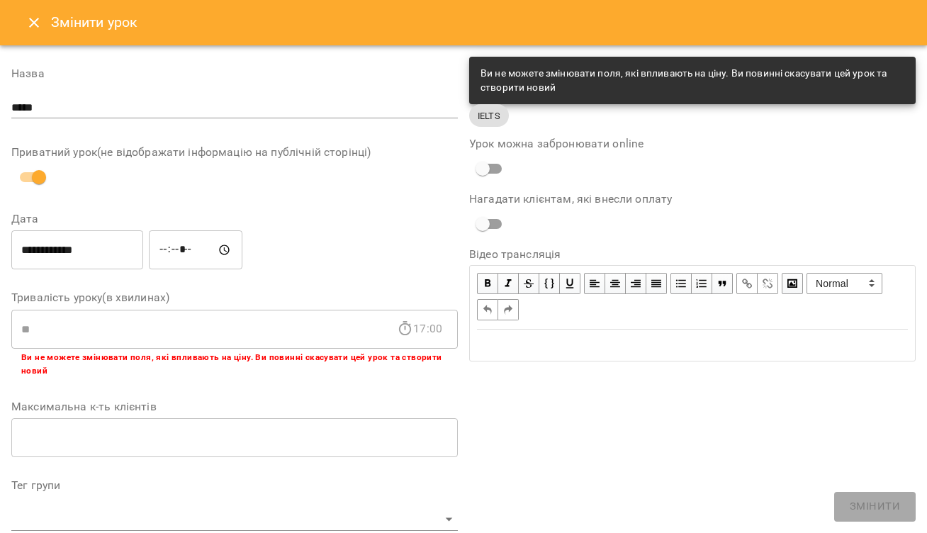
click at [81, 251] on input "**********" at bounding box center [77, 250] width 132 height 40
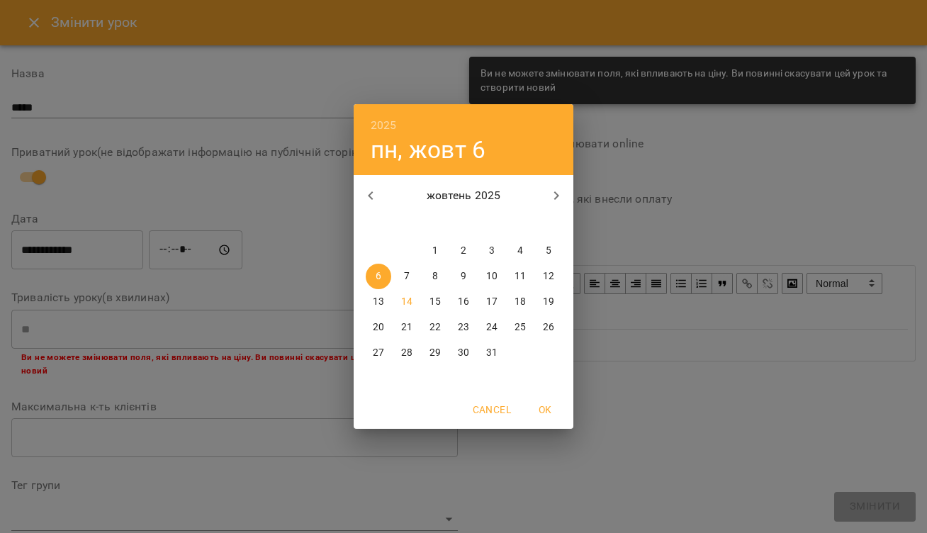
click at [404, 274] on p "7" at bounding box center [407, 276] width 6 height 14
type input "**********"
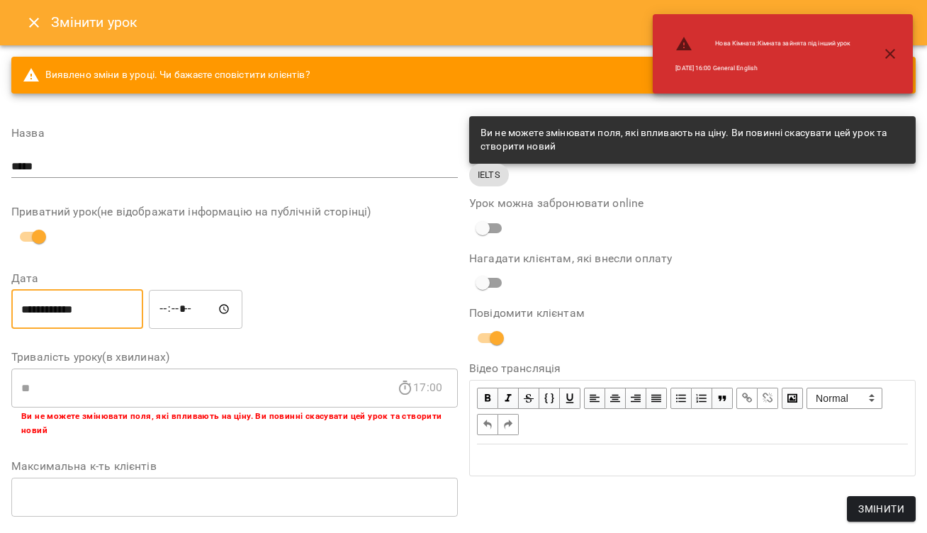
click at [887, 54] on icon "button" at bounding box center [889, 53] width 17 height 17
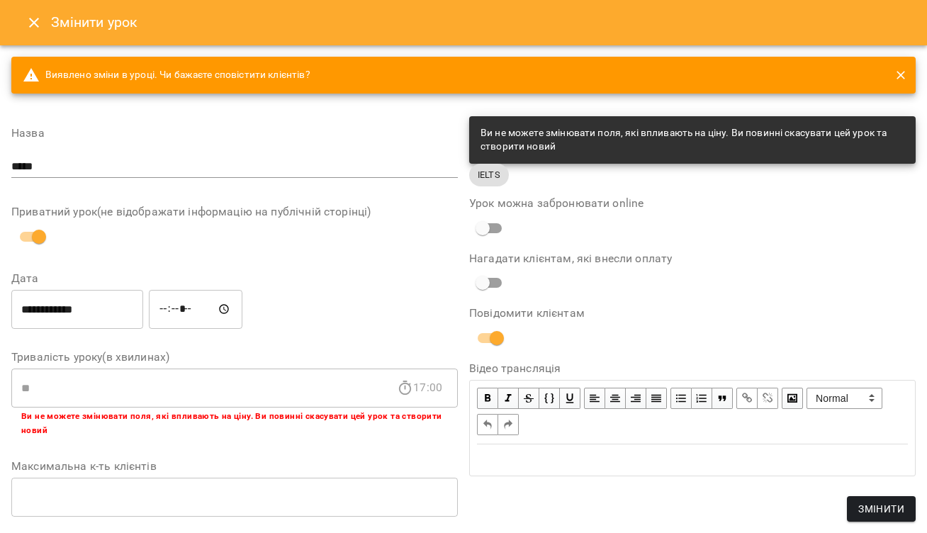
click at [901, 73] on icon "close" at bounding box center [900, 75] width 14 height 14
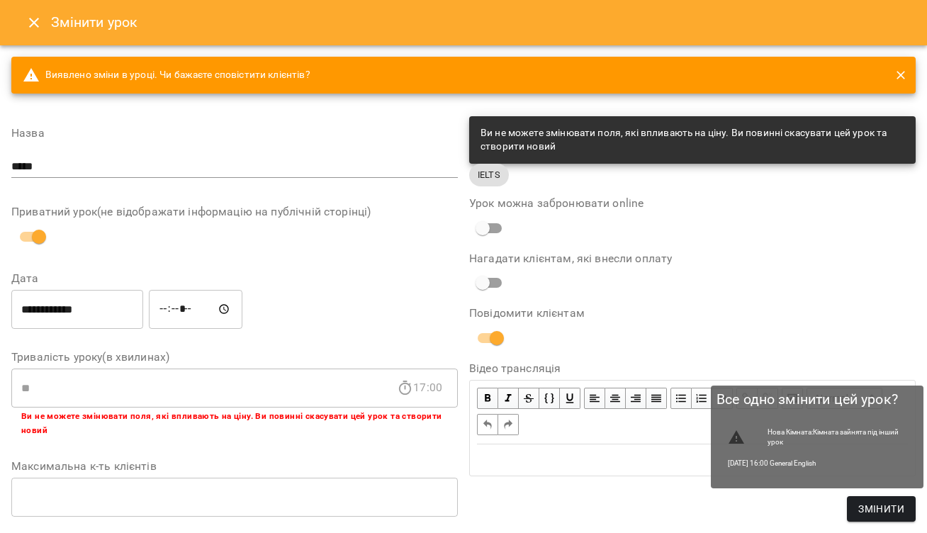
click at [878, 506] on span "Змінити" at bounding box center [881, 508] width 46 height 17
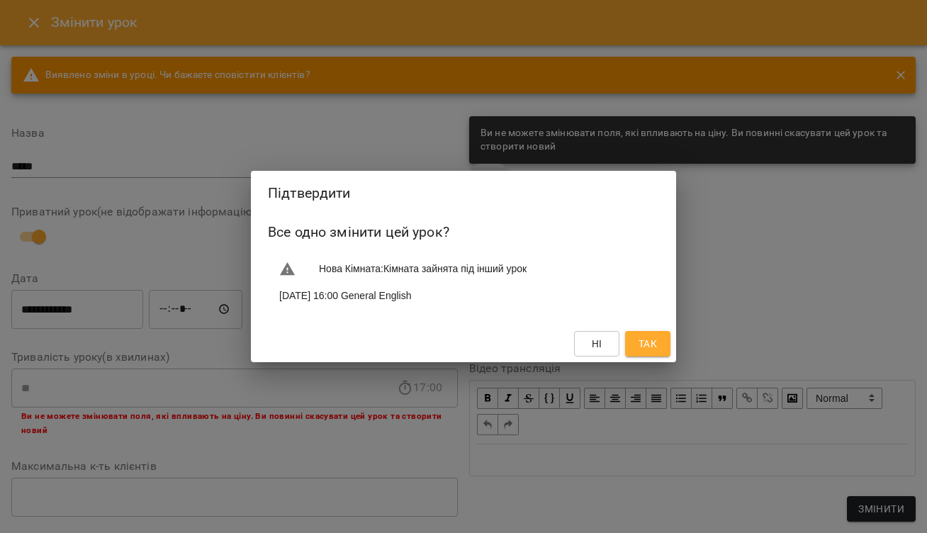
click at [642, 343] on span "Так" at bounding box center [647, 343] width 18 height 17
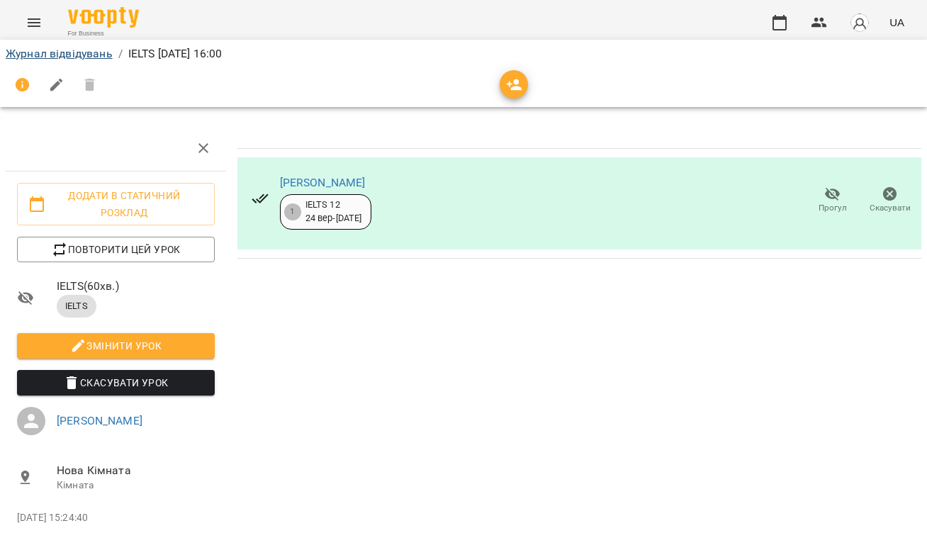
click at [80, 60] on link "Журнал відвідувань" at bounding box center [59, 53] width 107 height 13
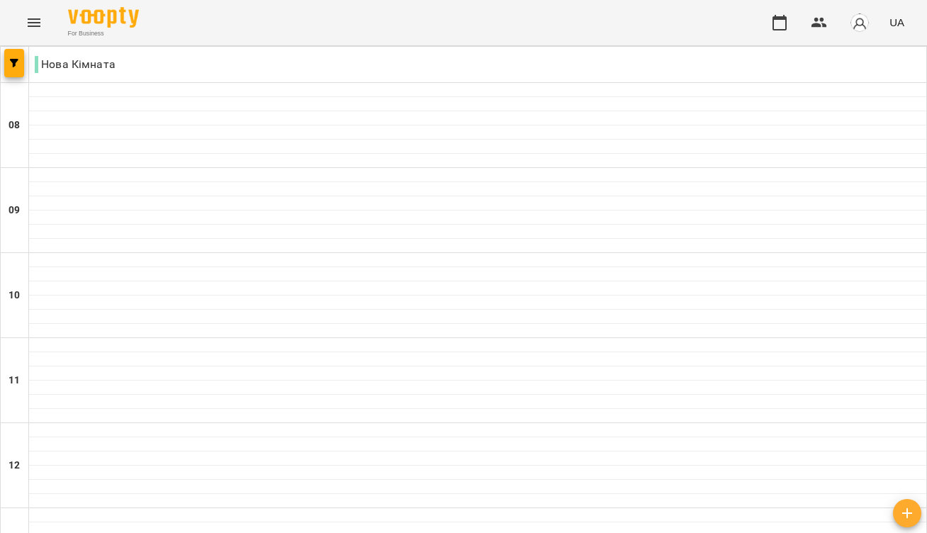
type input "**********"
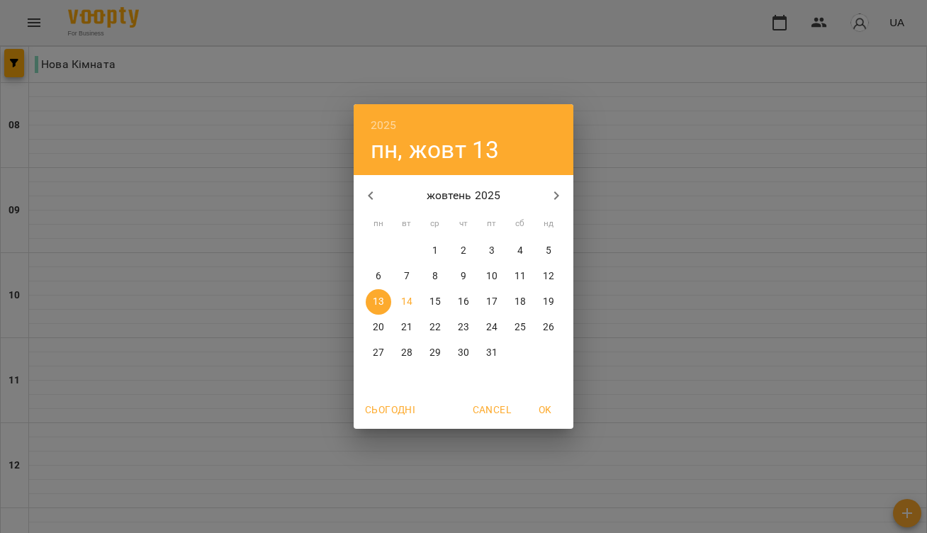
click at [400, 299] on span "14" at bounding box center [407, 302] width 26 height 14
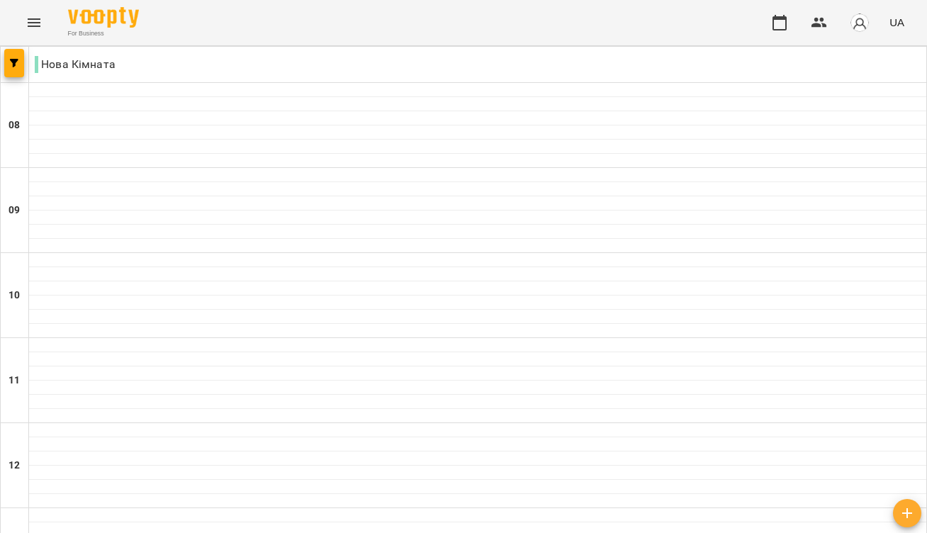
scroll to position [538, 0]
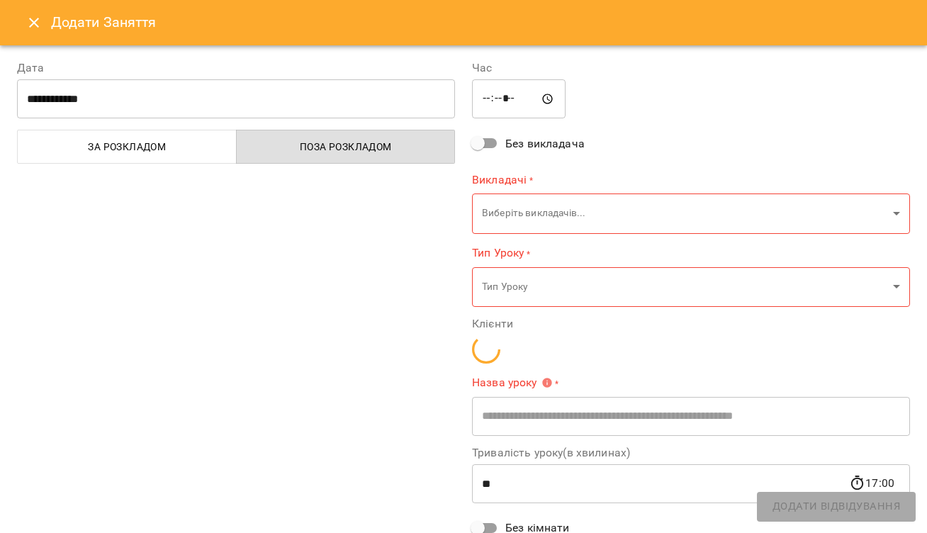
type input "**********"
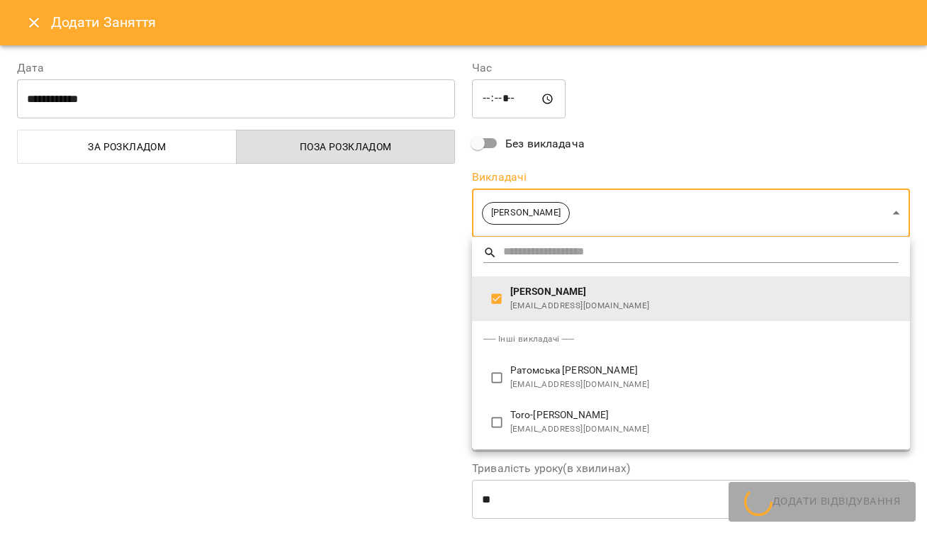
click at [414, 337] on div at bounding box center [463, 266] width 927 height 533
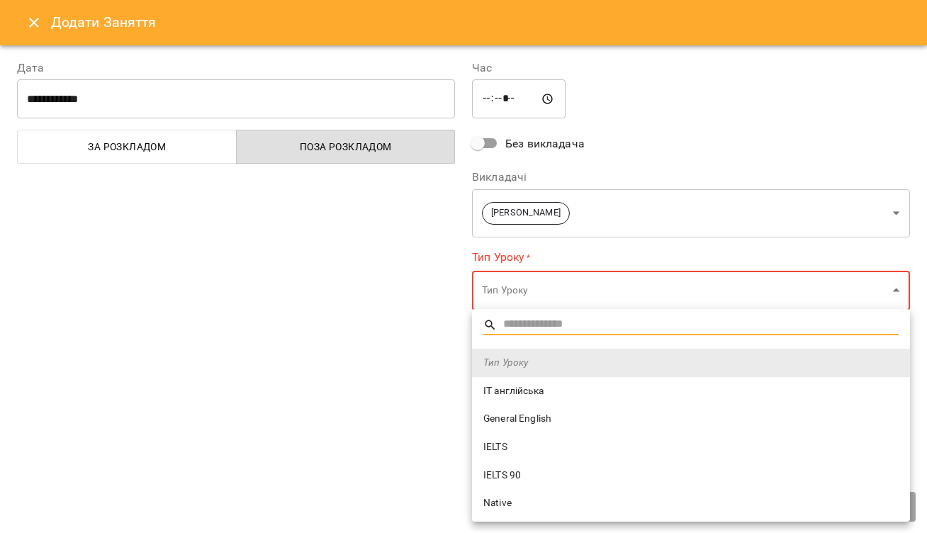
click at [501, 445] on span "IELTS" at bounding box center [690, 447] width 415 height 14
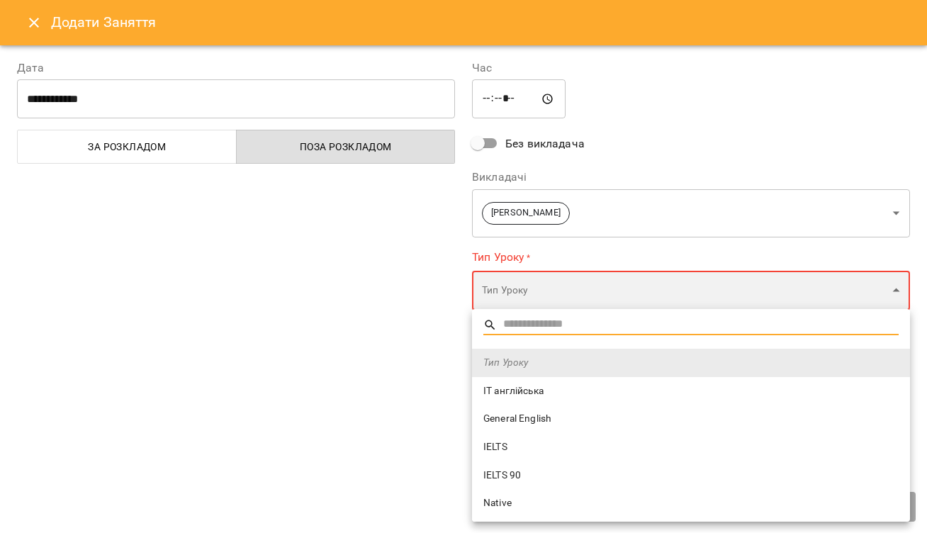
type input "*****"
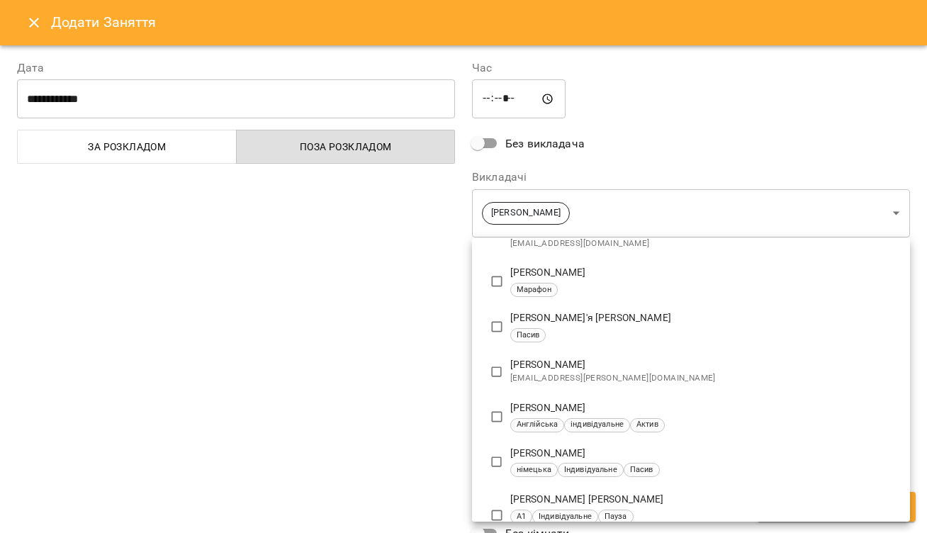
scroll to position [330, 0]
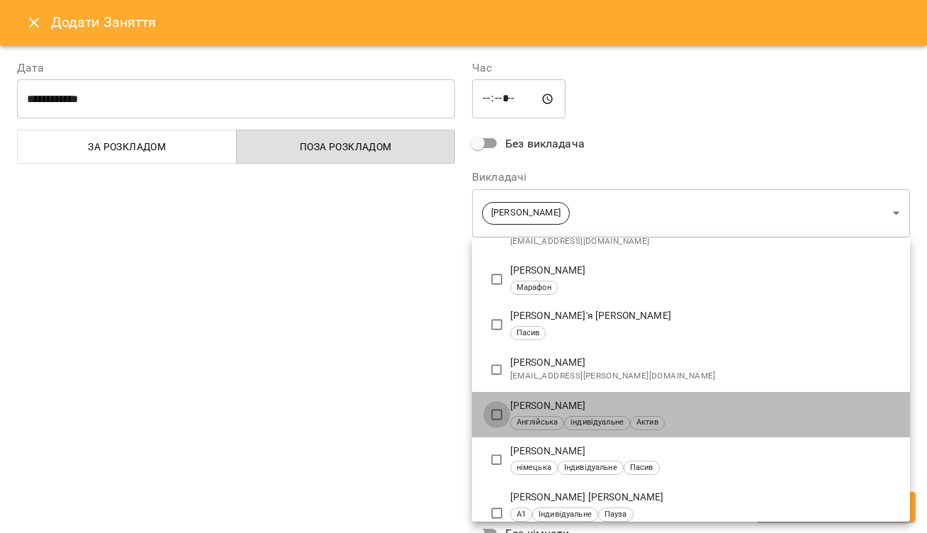
type input "**********"
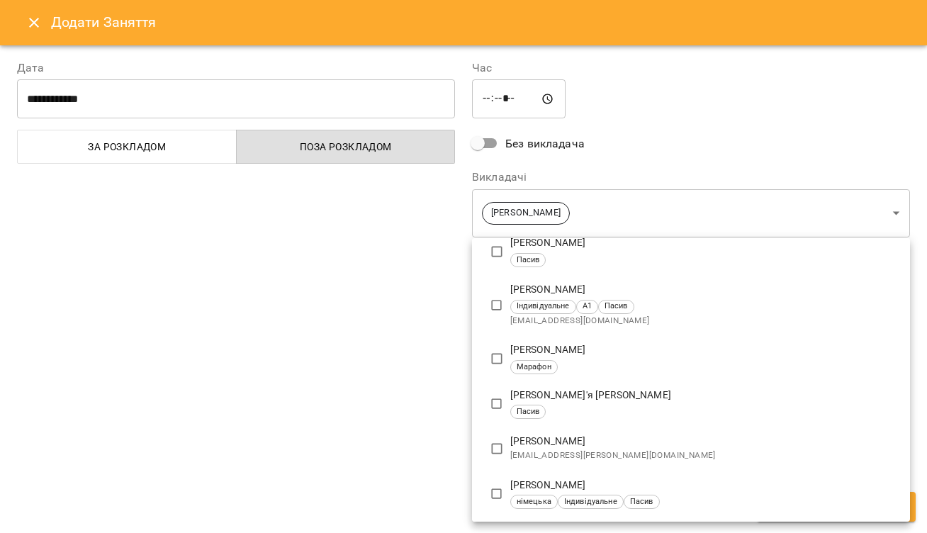
click at [434, 339] on div at bounding box center [463, 266] width 927 height 533
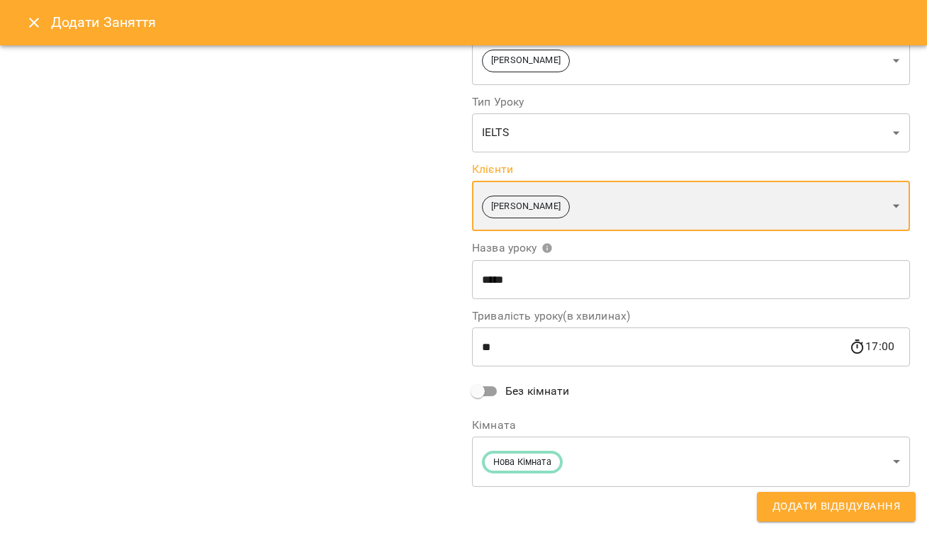
scroll to position [152, 0]
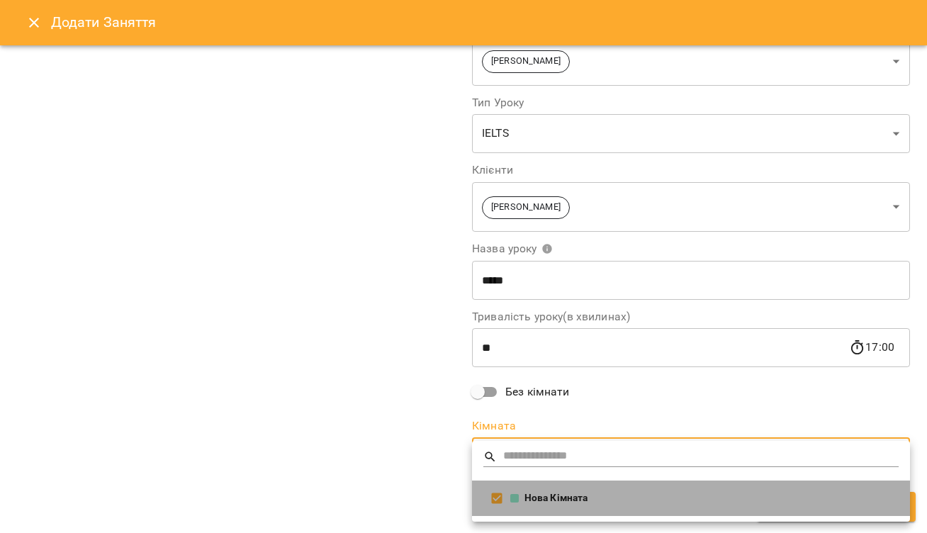
click at [534, 497] on div "Нова Кімната" at bounding box center [704, 498] width 388 height 14
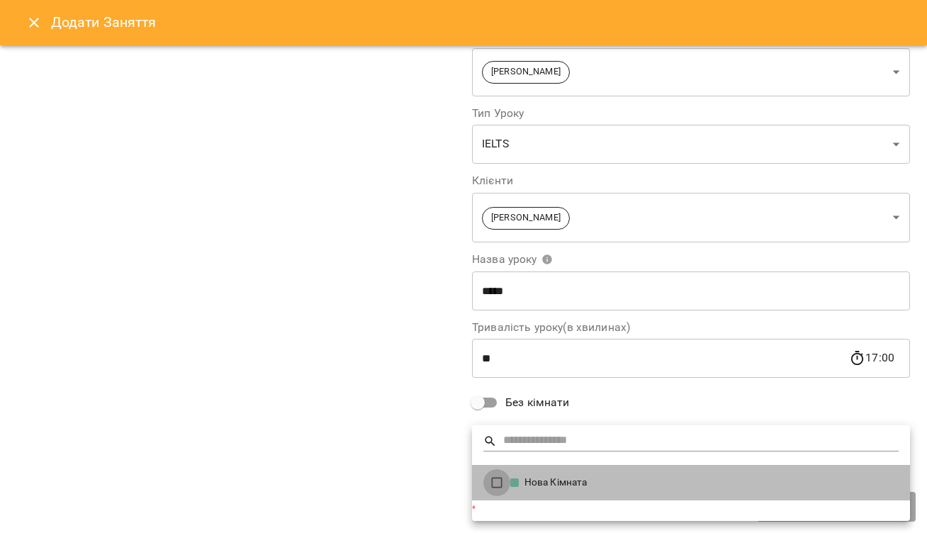
type input "**********"
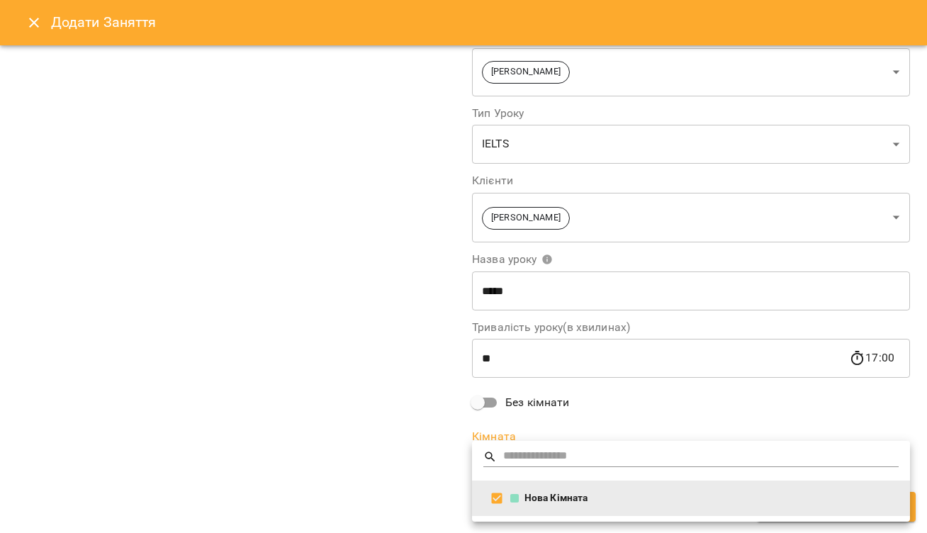
click at [429, 464] on div at bounding box center [463, 266] width 927 height 533
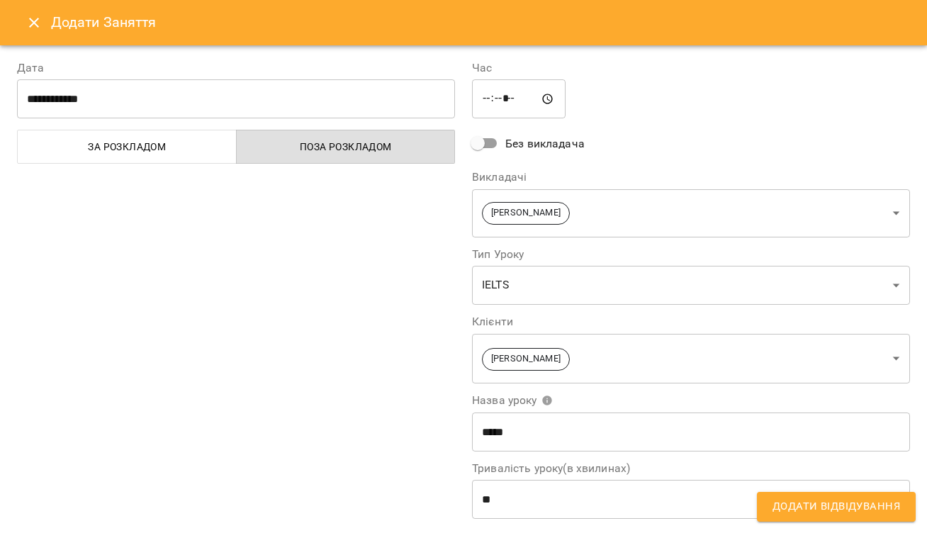
scroll to position [0, 0]
click at [819, 512] on span "Додати Відвідування" at bounding box center [836, 506] width 128 height 18
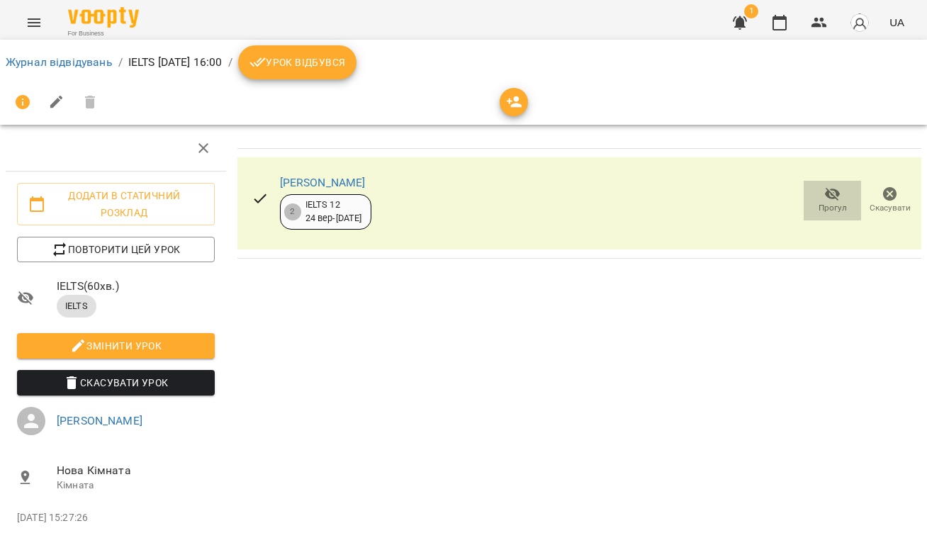
click at [832, 196] on icon "button" at bounding box center [832, 194] width 17 height 17
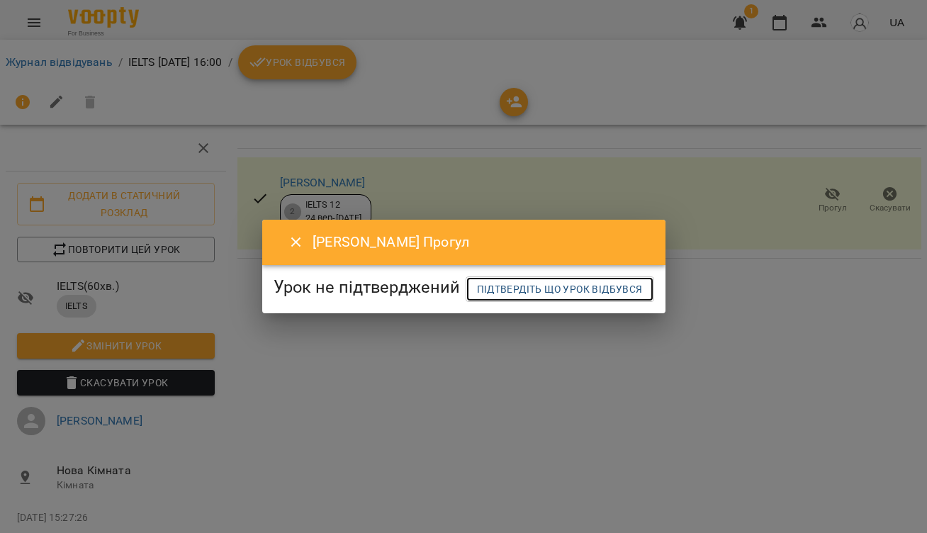
click at [477, 298] on span "Підтвердіть що урок відбувся" at bounding box center [560, 289] width 166 height 17
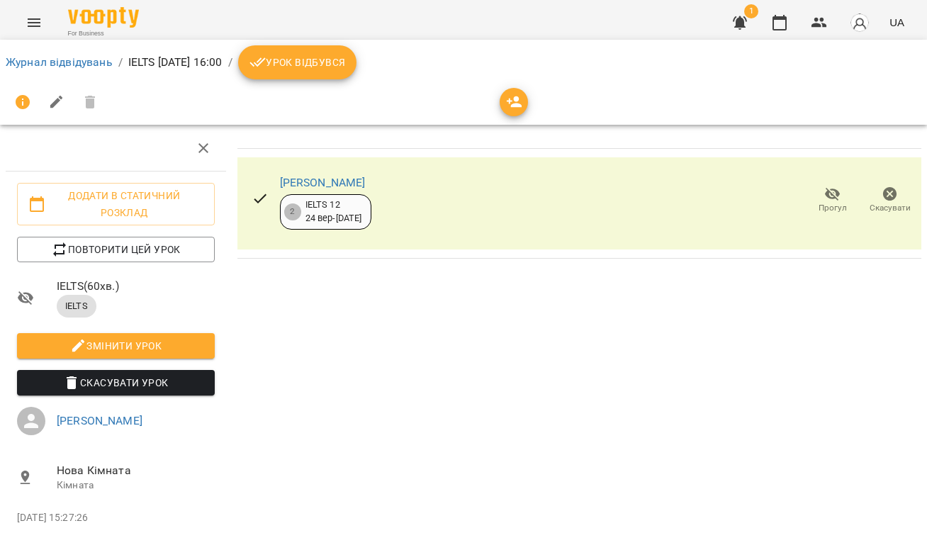
click at [346, 67] on span "Урок відбувся" at bounding box center [297, 62] width 96 height 17
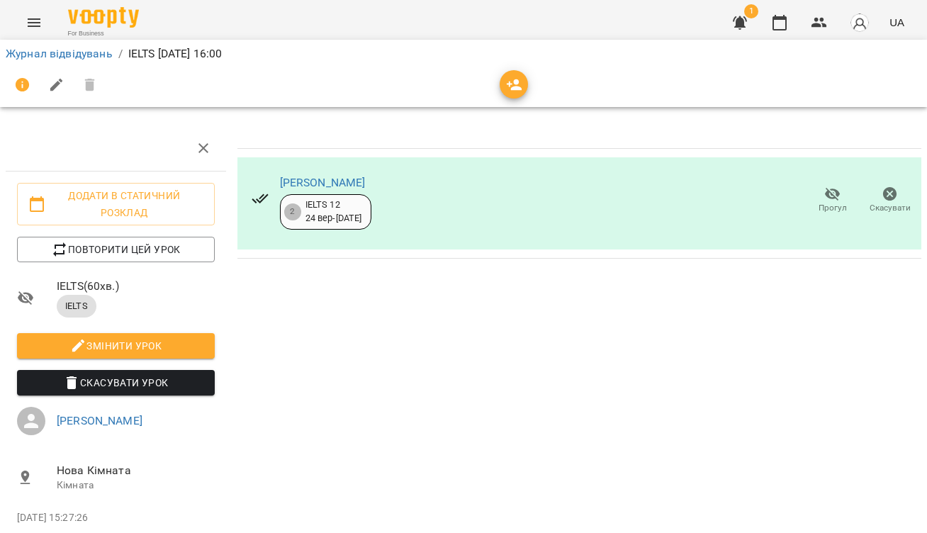
click at [826, 199] on icon "button" at bounding box center [832, 194] width 17 height 17
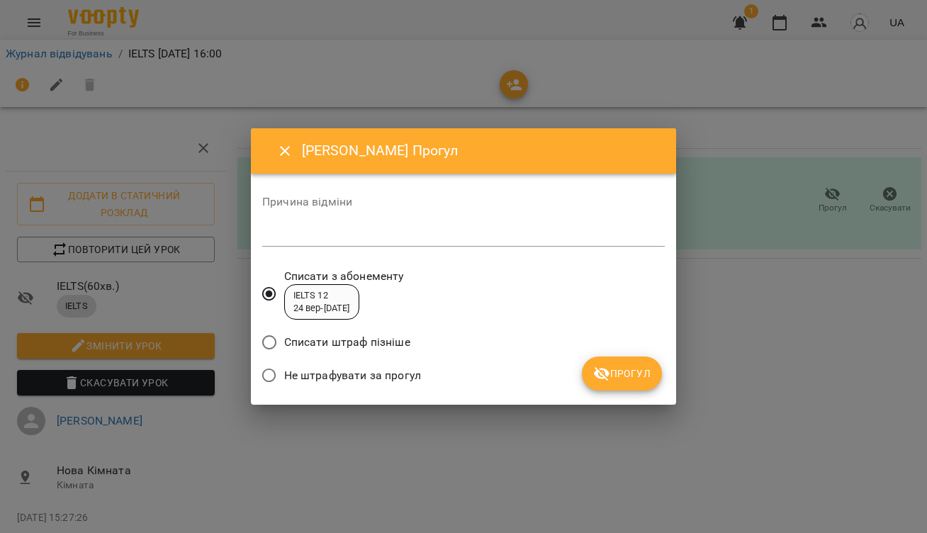
click at [315, 235] on textarea at bounding box center [463, 235] width 402 height 13
type textarea "**********"
click at [625, 377] on span "Прогул" at bounding box center [621, 373] width 57 height 17
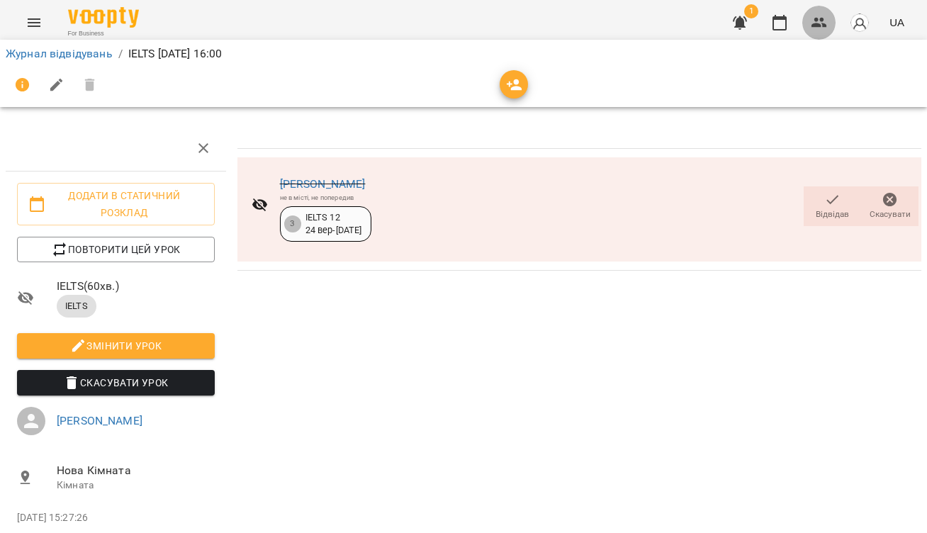
click at [821, 19] on icon "button" at bounding box center [819, 22] width 17 height 17
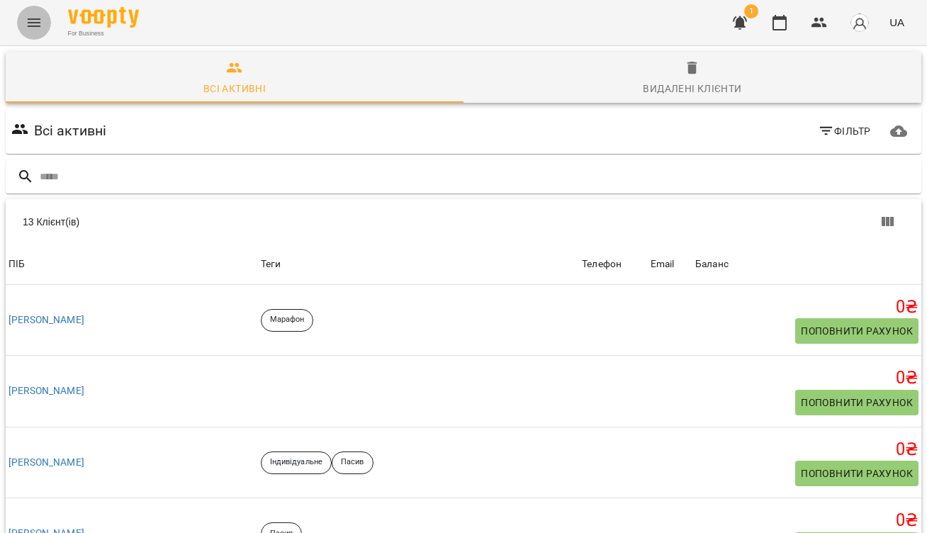
click at [33, 23] on icon "Menu" at bounding box center [34, 22] width 17 height 17
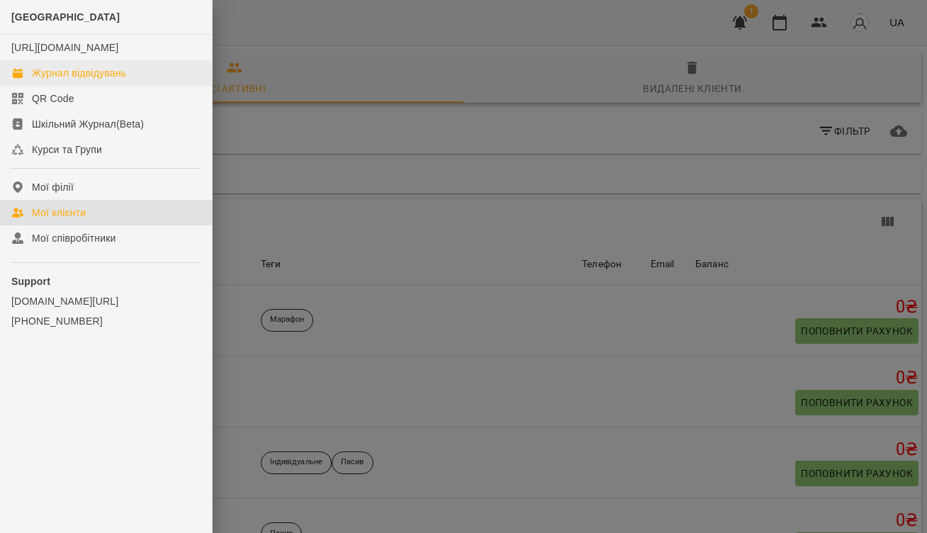
click at [58, 80] on div "Журнал відвідувань" at bounding box center [79, 73] width 94 height 14
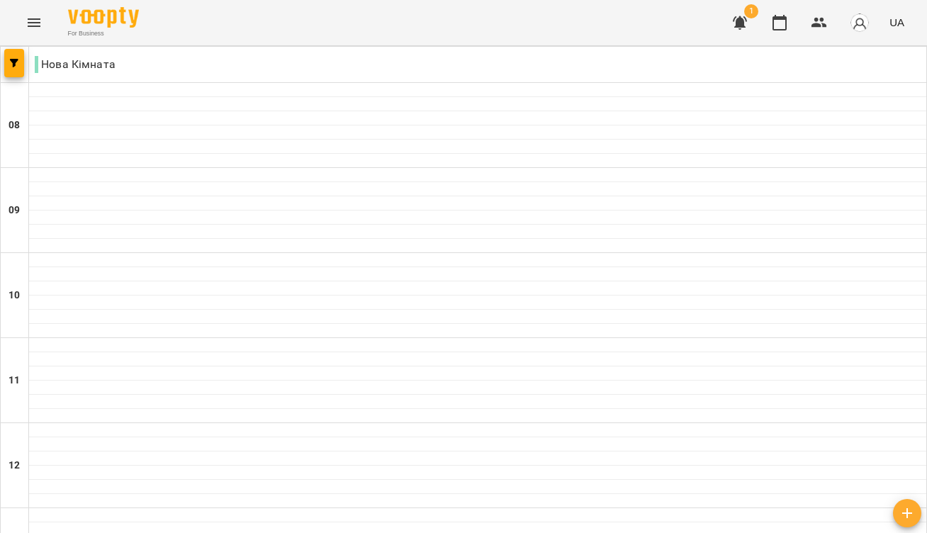
type input "**********"
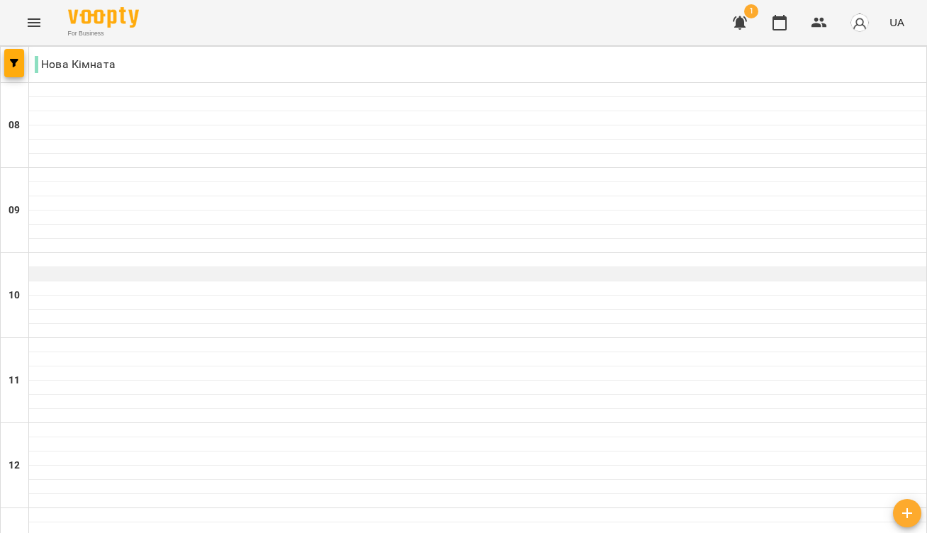
scroll to position [585, 0]
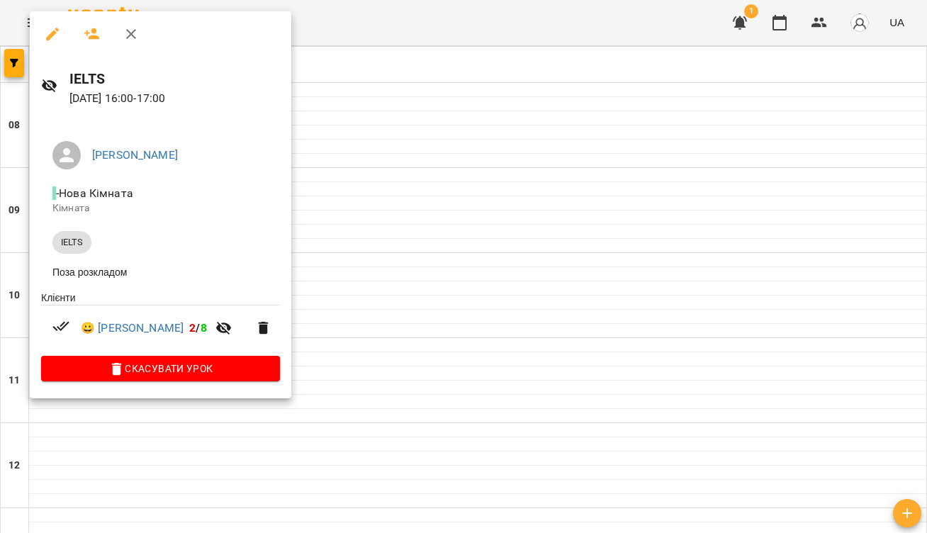
click at [120, 30] on button "button" at bounding box center [131, 34] width 34 height 34
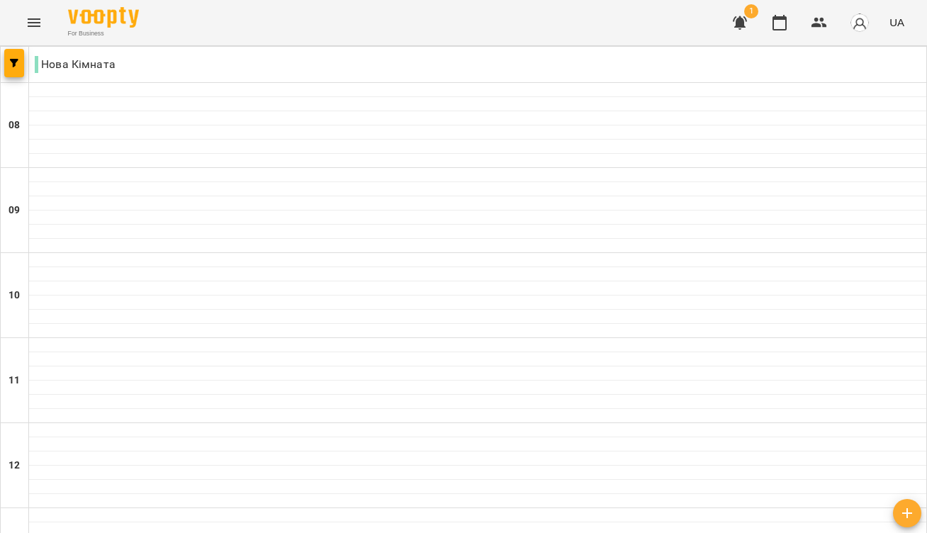
click at [35, 23] on icon "Menu" at bounding box center [34, 22] width 17 height 17
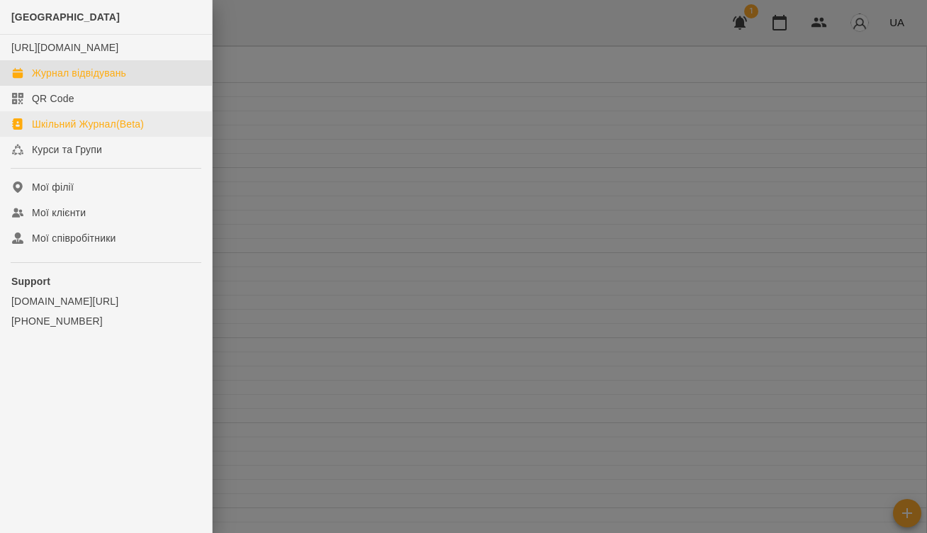
click at [70, 131] on div "Шкільний Журнал(Beta)" at bounding box center [88, 124] width 112 height 14
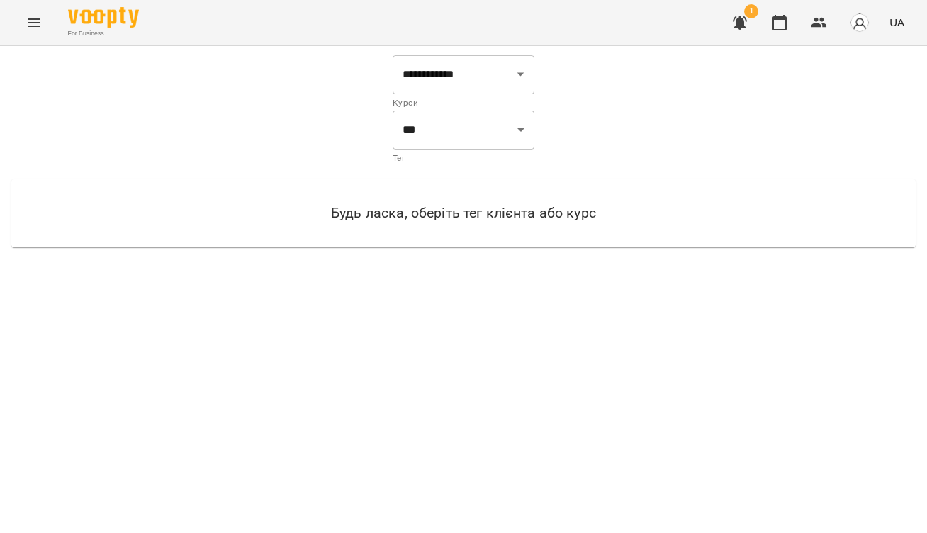
click at [38, 28] on icon "Menu" at bounding box center [34, 22] width 17 height 17
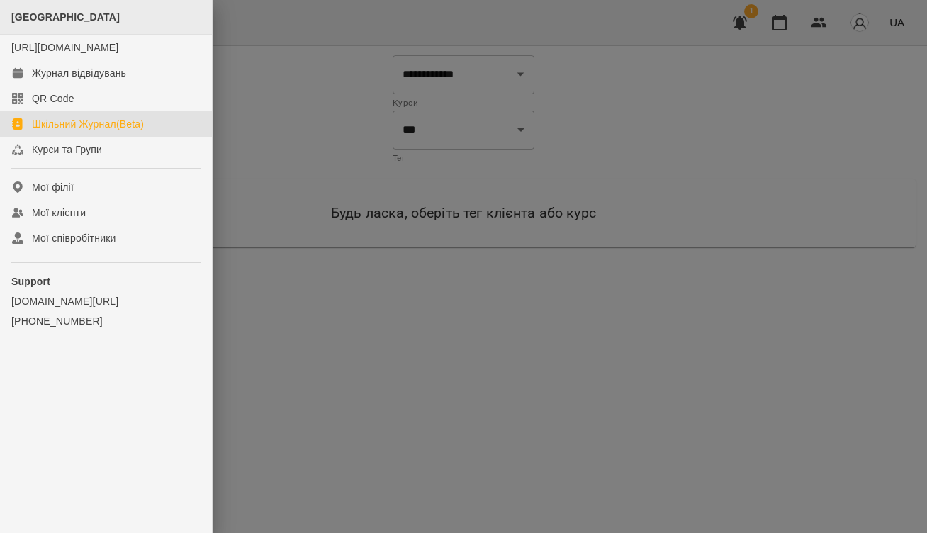
click at [80, 18] on span "LangLover School" at bounding box center [65, 16] width 108 height 11
click at [87, 15] on span "LangLover School" at bounding box center [65, 16] width 108 height 11
click at [300, 56] on div at bounding box center [463, 266] width 927 height 533
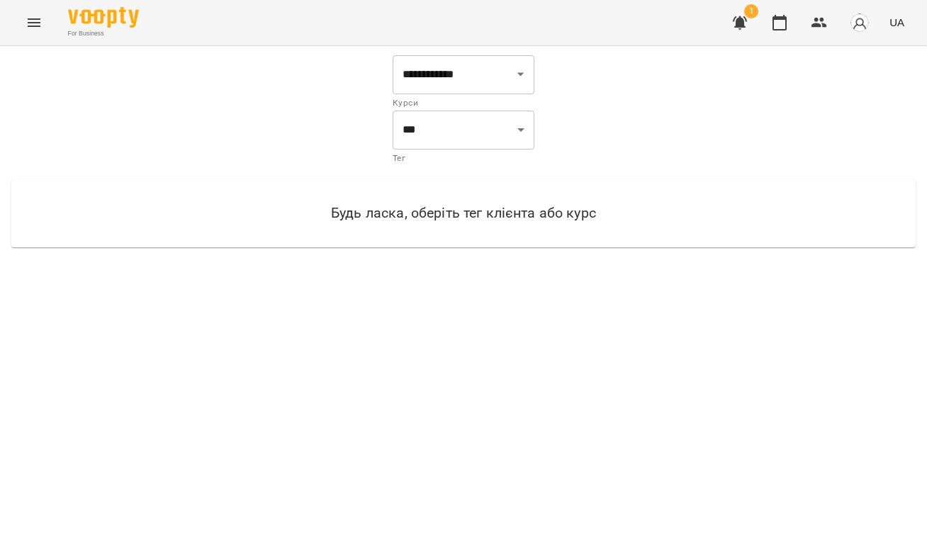
click at [855, 25] on img "button" at bounding box center [860, 23] width 20 height 20
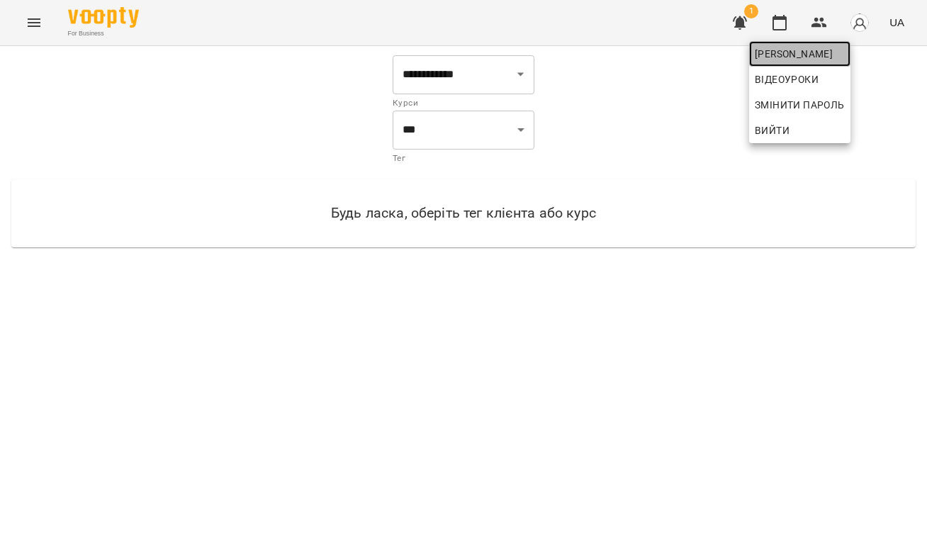
click at [835, 55] on span "[PERSON_NAME]" at bounding box center [800, 53] width 90 height 17
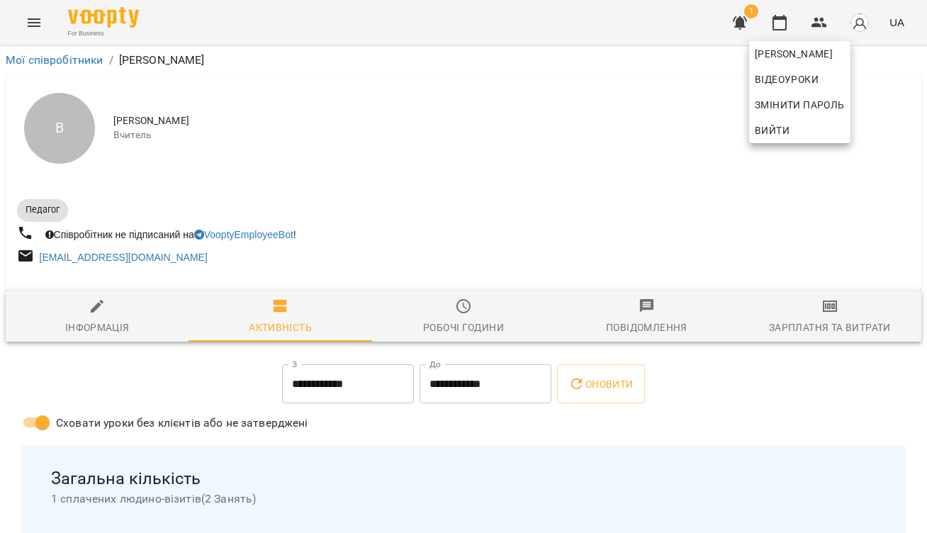
click at [640, 57] on div at bounding box center [463, 266] width 927 height 533
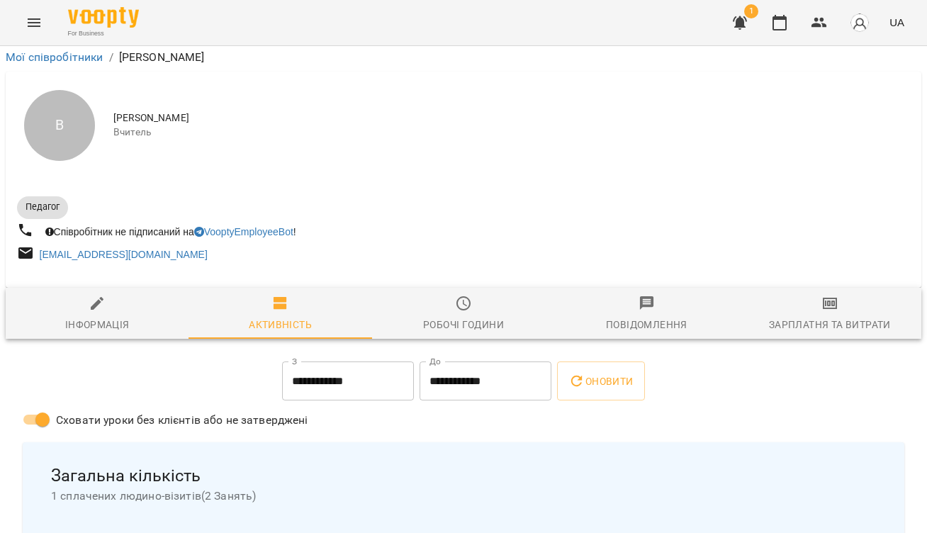
scroll to position [565, 0]
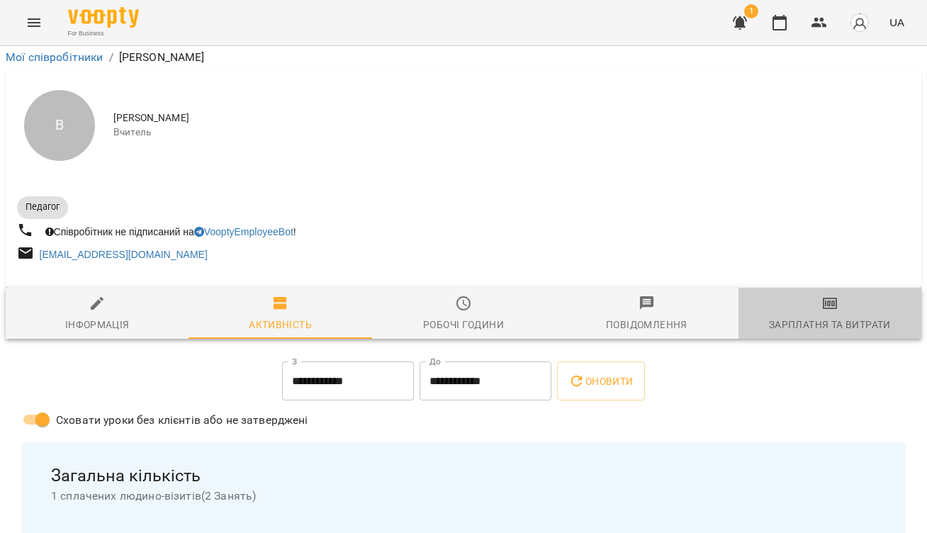
click at [843, 295] on span "Зарплатня та Витрати" at bounding box center [830, 314] width 166 height 38
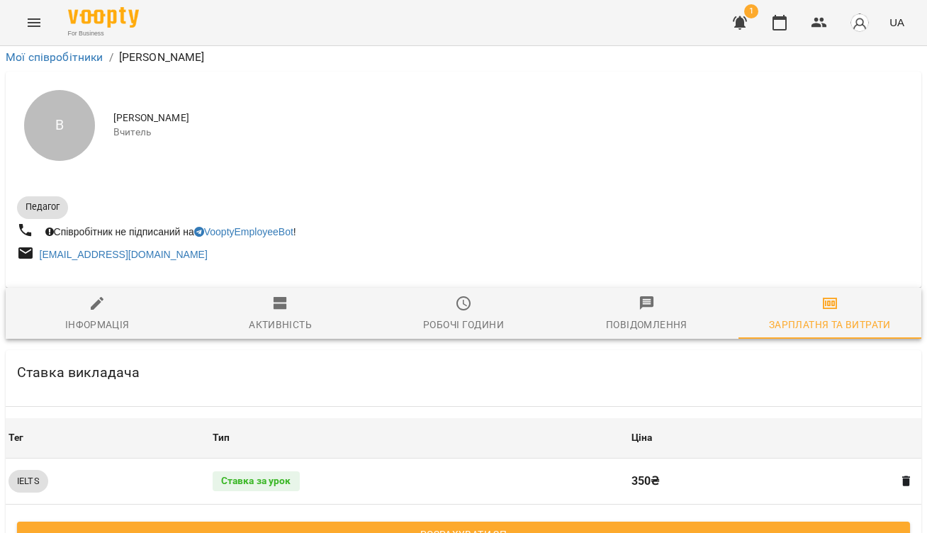
scroll to position [244, 0]
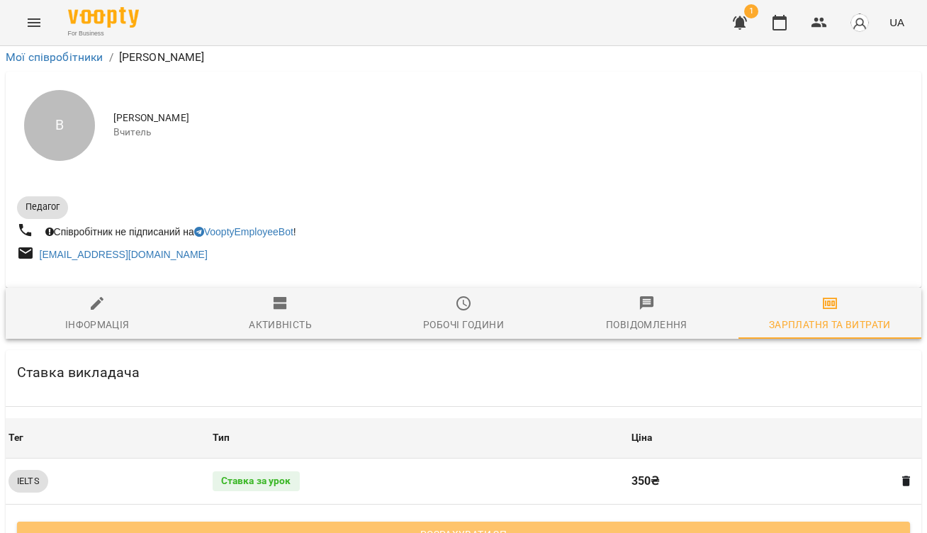
click at [499, 526] on span "Розрахувати ЗП" at bounding box center [463, 534] width 870 height 17
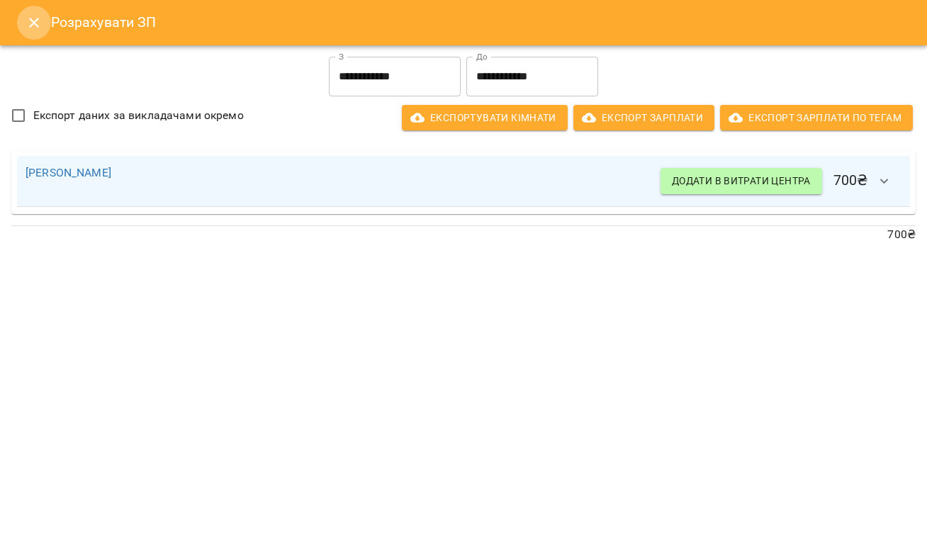
click at [34, 23] on icon "Close" at bounding box center [34, 23] width 10 height 10
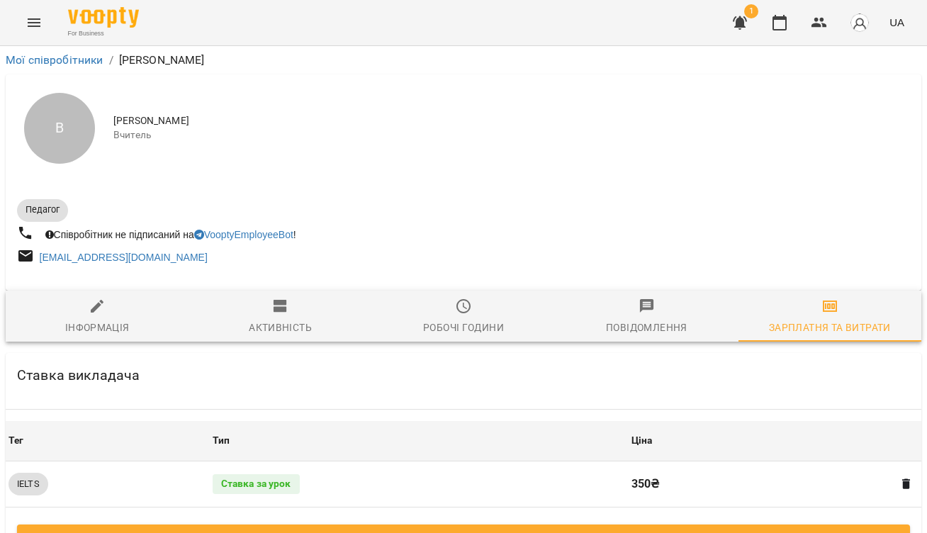
scroll to position [0, 0]
click at [459, 308] on icon "button" at bounding box center [463, 306] width 17 height 17
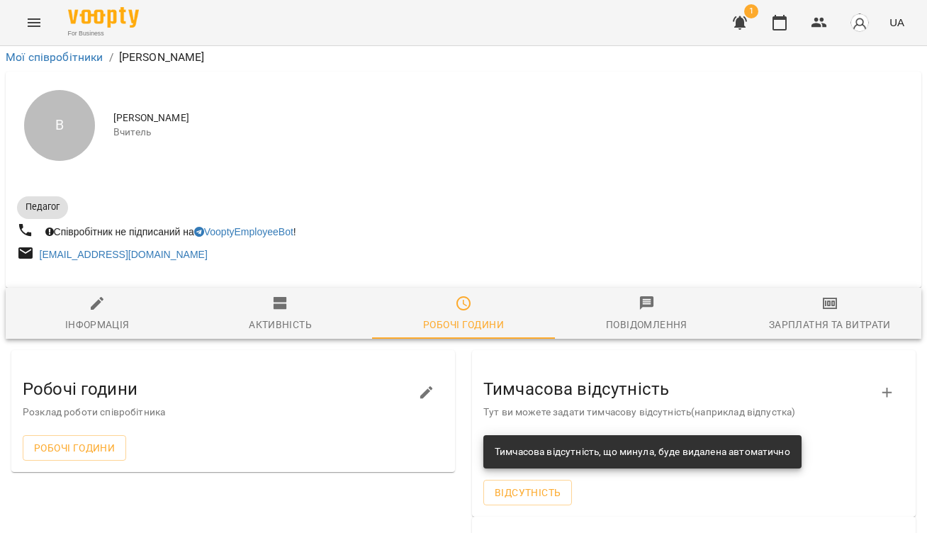
scroll to position [157, 0]
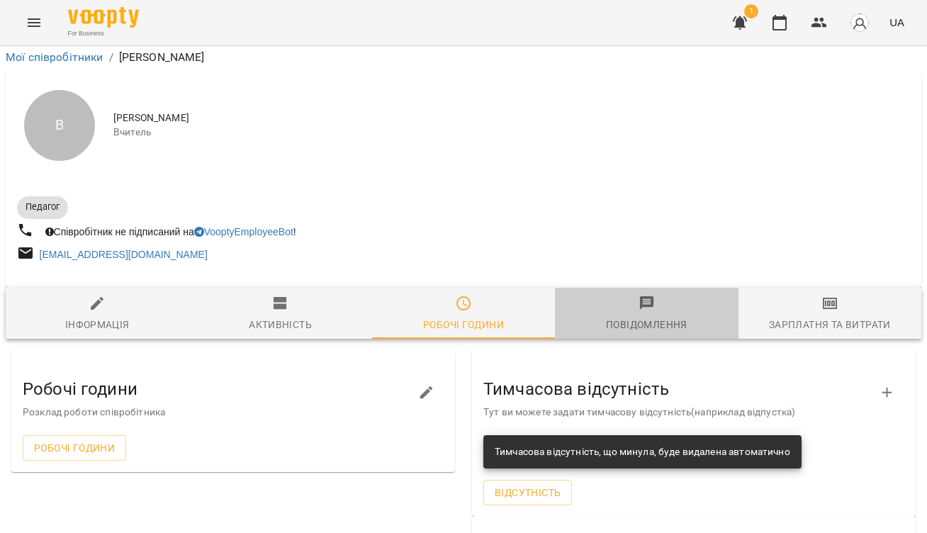
click at [635, 295] on span "Повідомлення" at bounding box center [646, 314] width 166 height 38
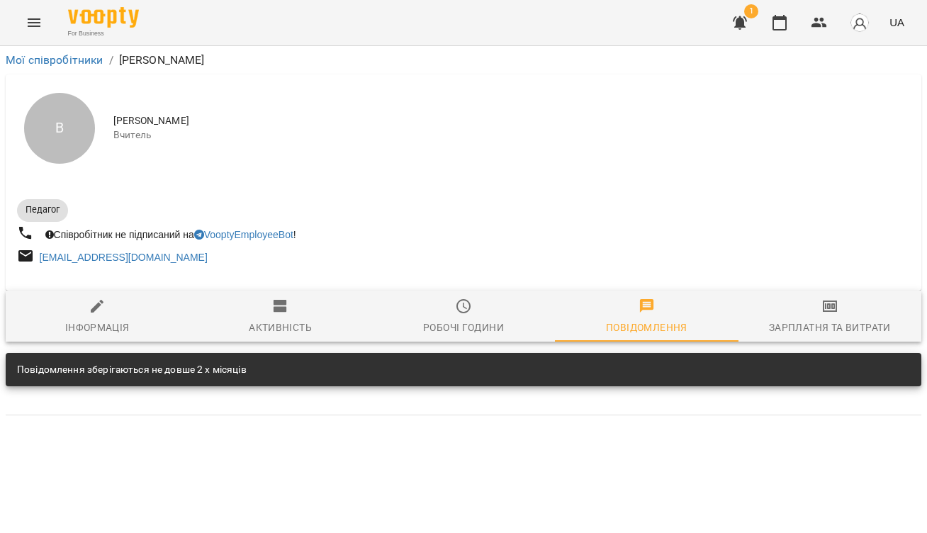
click at [276, 310] on icon "button" at bounding box center [280, 306] width 13 height 13
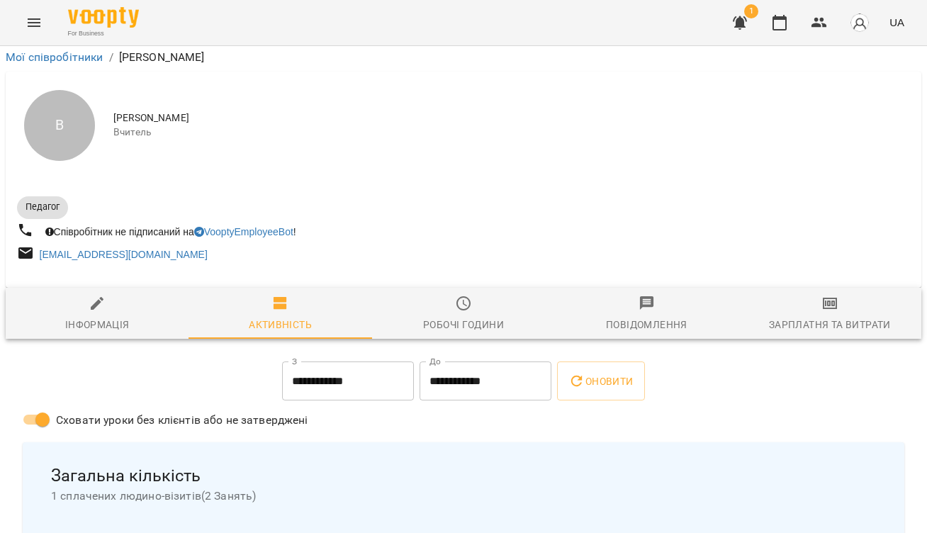
scroll to position [222, 0]
click at [102, 316] on div "Інформація" at bounding box center [97, 324] width 64 height 17
select select "**"
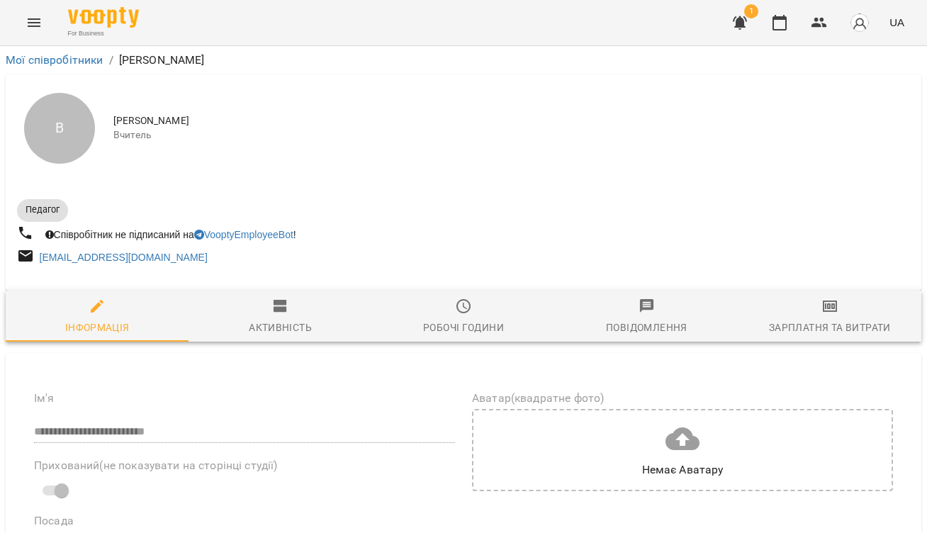
scroll to position [0, 0]
